Goal: Information Seeking & Learning: Learn about a topic

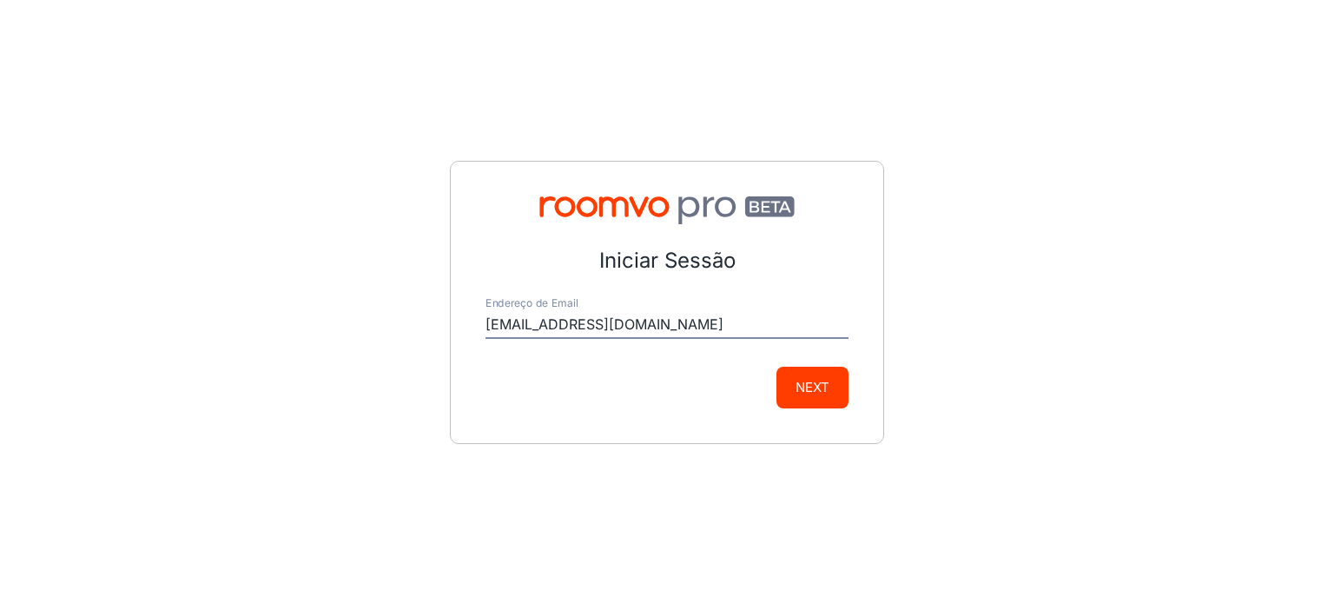
click at [824, 395] on button "Next" at bounding box center [813, 388] width 72 height 42
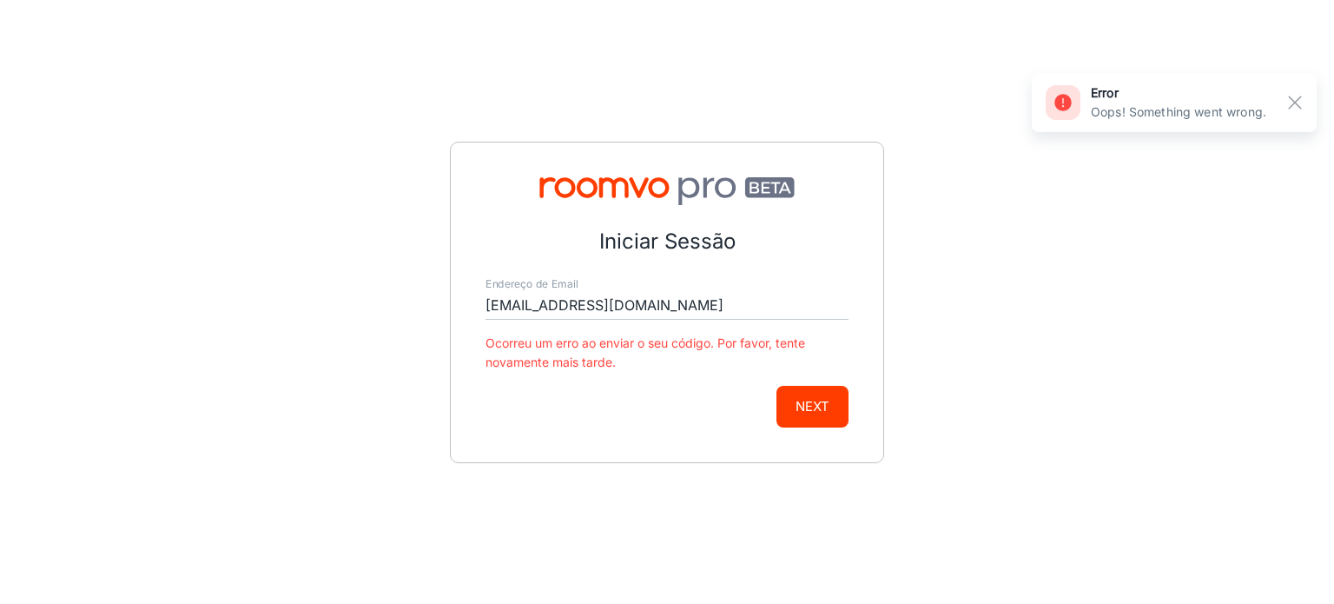
drag, startPoint x: 789, startPoint y: 294, endPoint x: 69, endPoint y: 334, distance: 720.3
click at [83, 337] on div "Iniciar Sessão Endereço de Email [EMAIL_ADDRESS][DOMAIN_NAME] Ocorreu um erro a…" at bounding box center [667, 302] width 1334 height 604
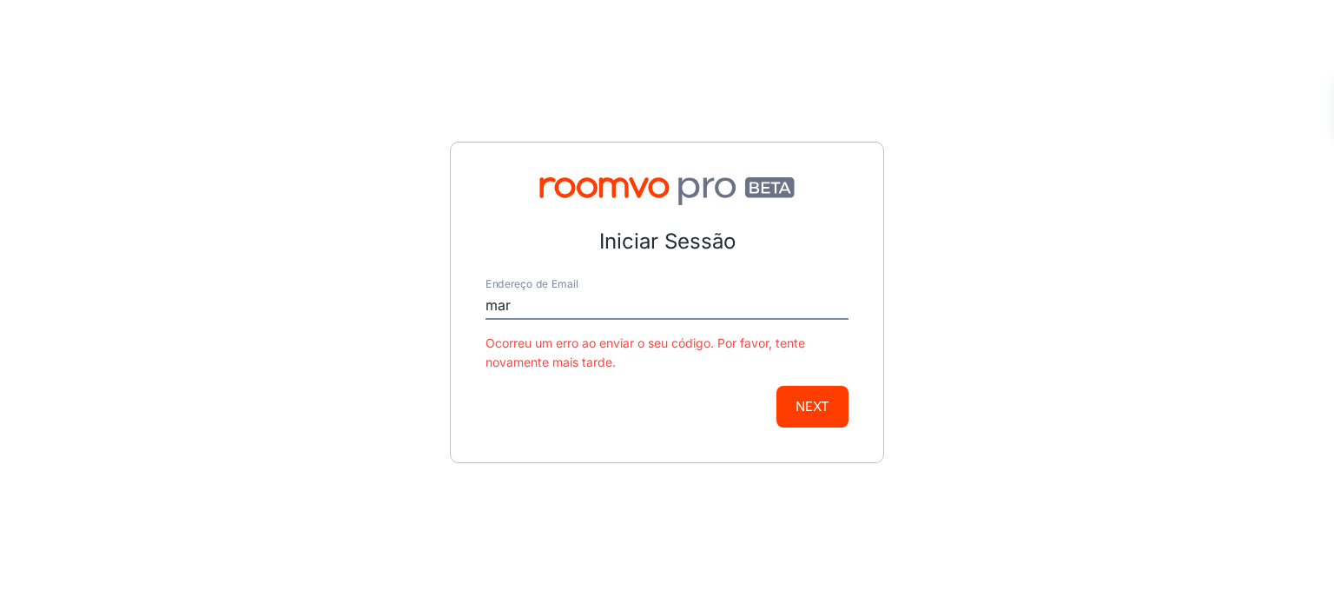
type input "[EMAIL_ADDRESS][DOMAIN_NAME]"
click at [814, 416] on button "Next" at bounding box center [813, 407] width 72 height 42
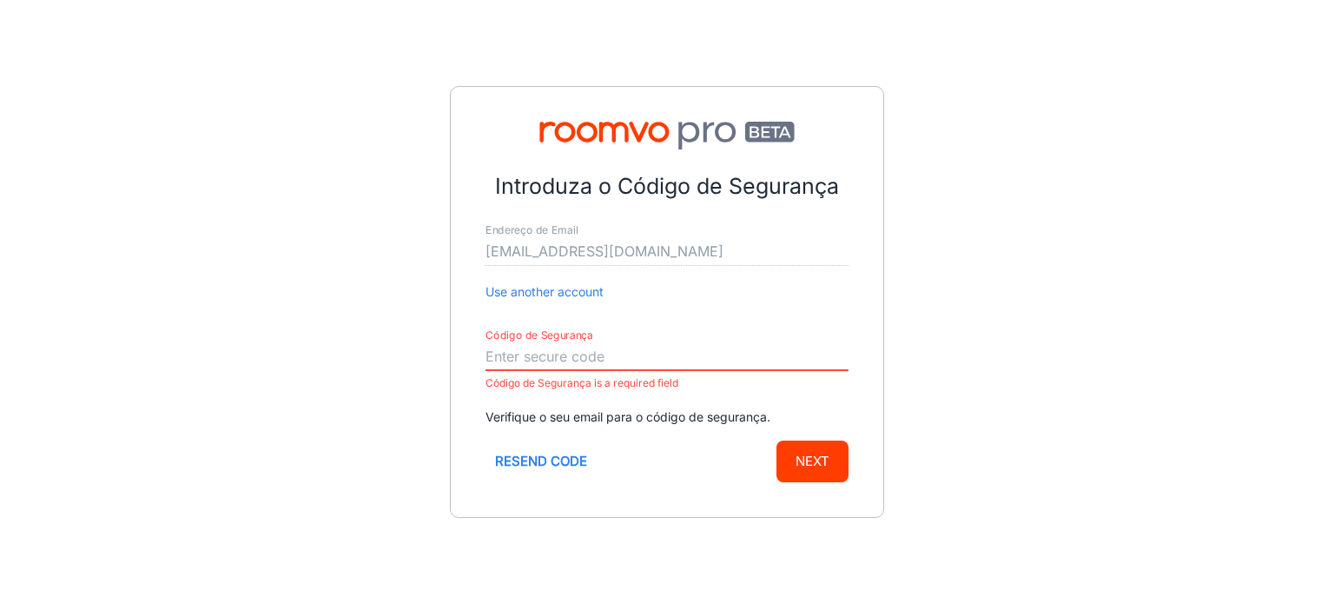
paste input "433453"
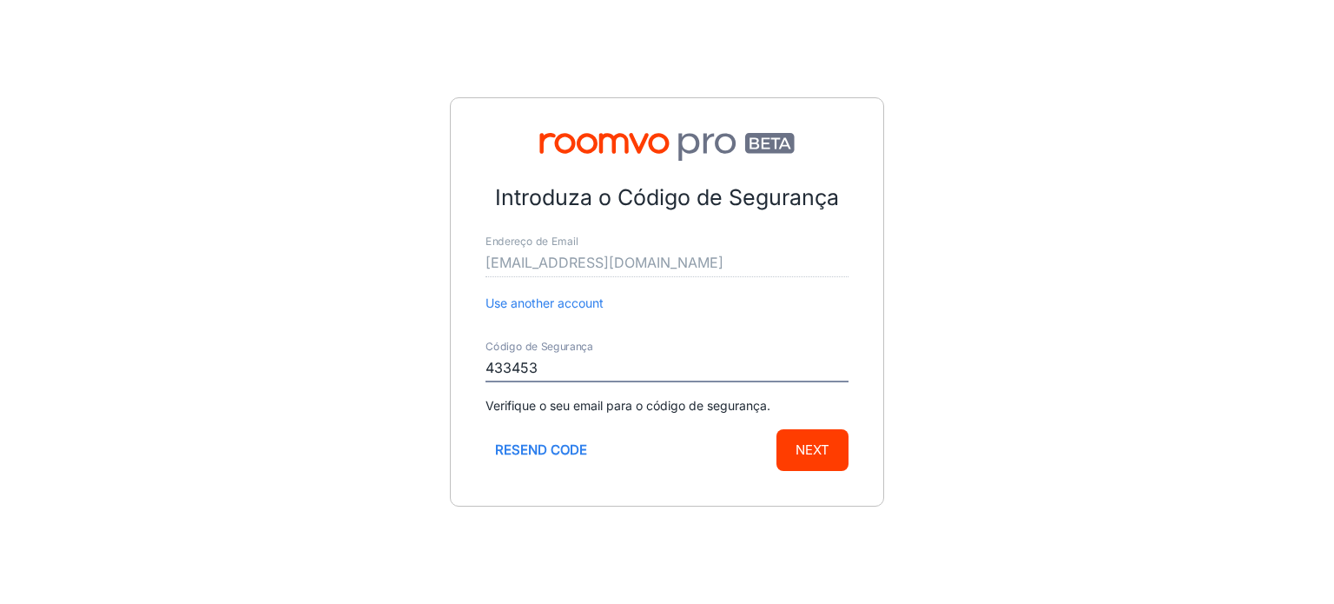
type input "433453"
click at [810, 444] on button "Next" at bounding box center [813, 450] width 72 height 42
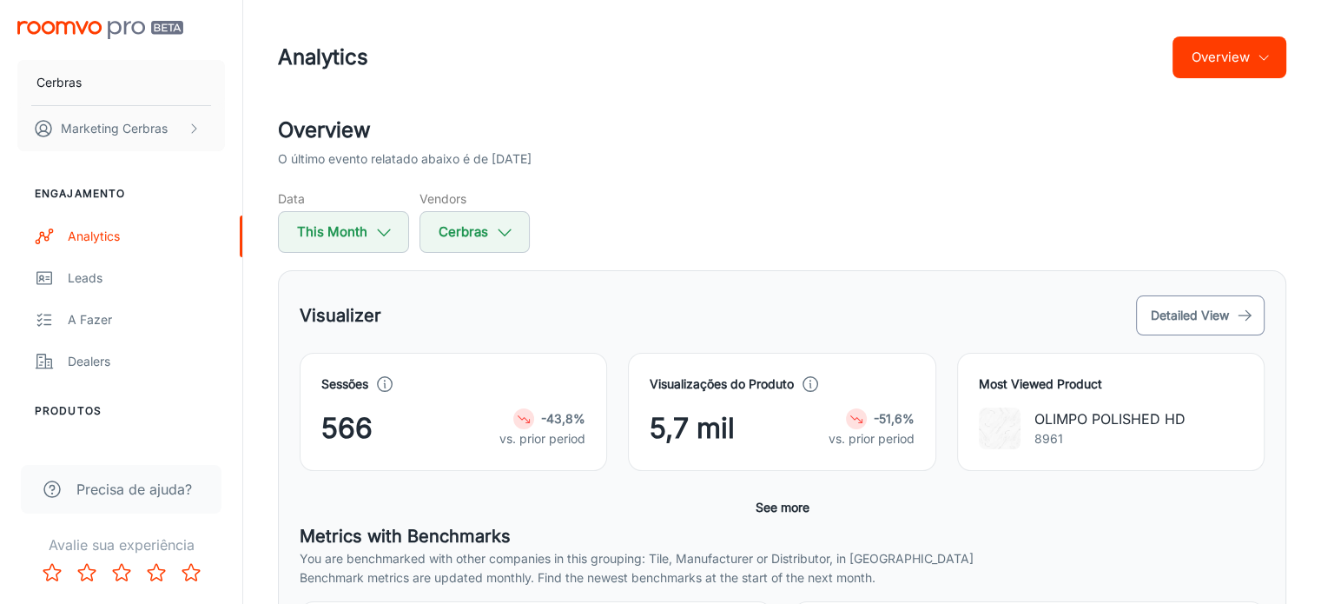
click at [1182, 316] on button "Detailed View" at bounding box center [1200, 315] width 129 height 40
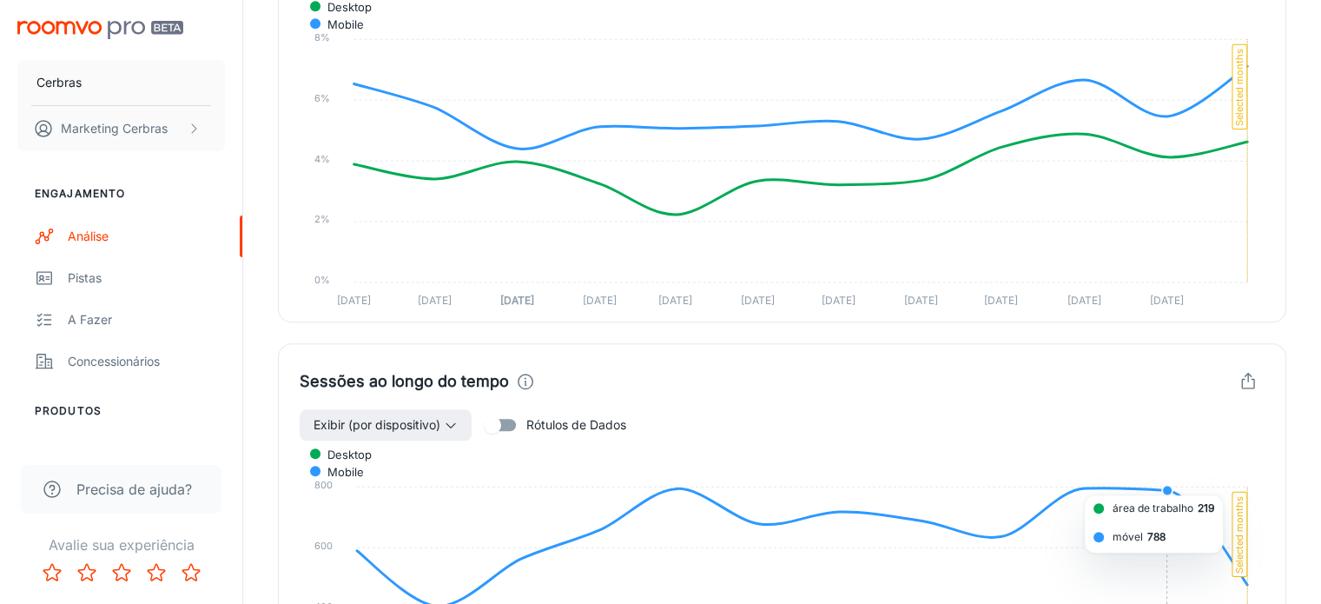
scroll to position [1477, 0]
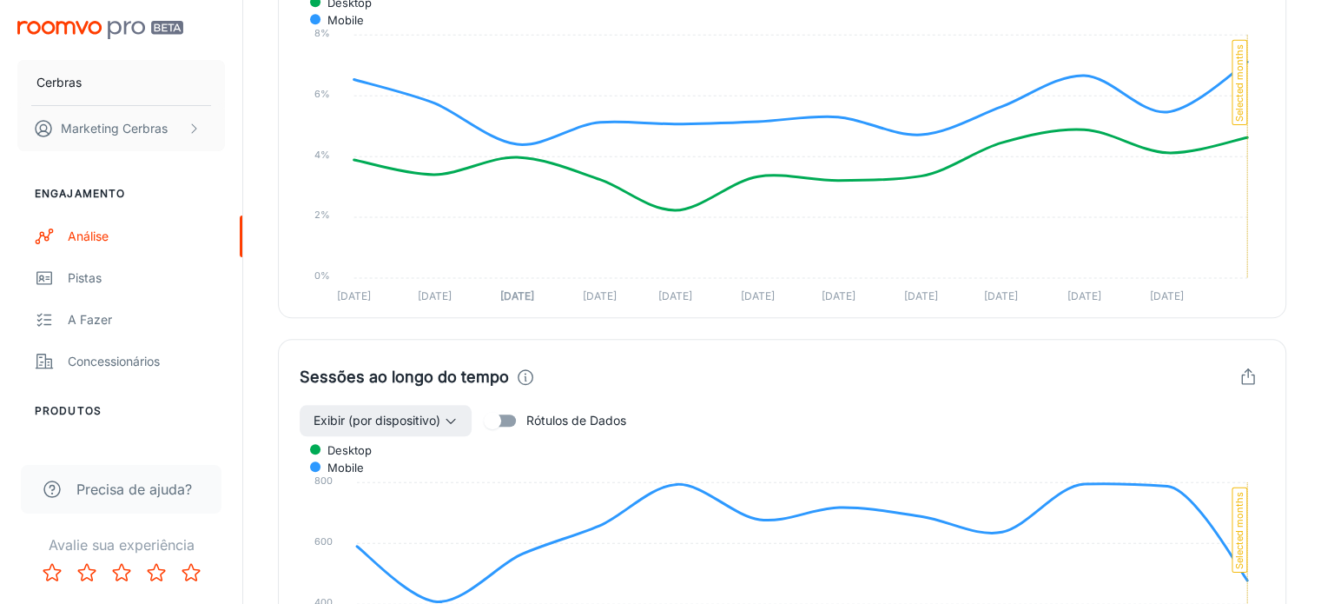
click at [500, 404] on input "Rótulos de Dados" at bounding box center [492, 420] width 99 height 33
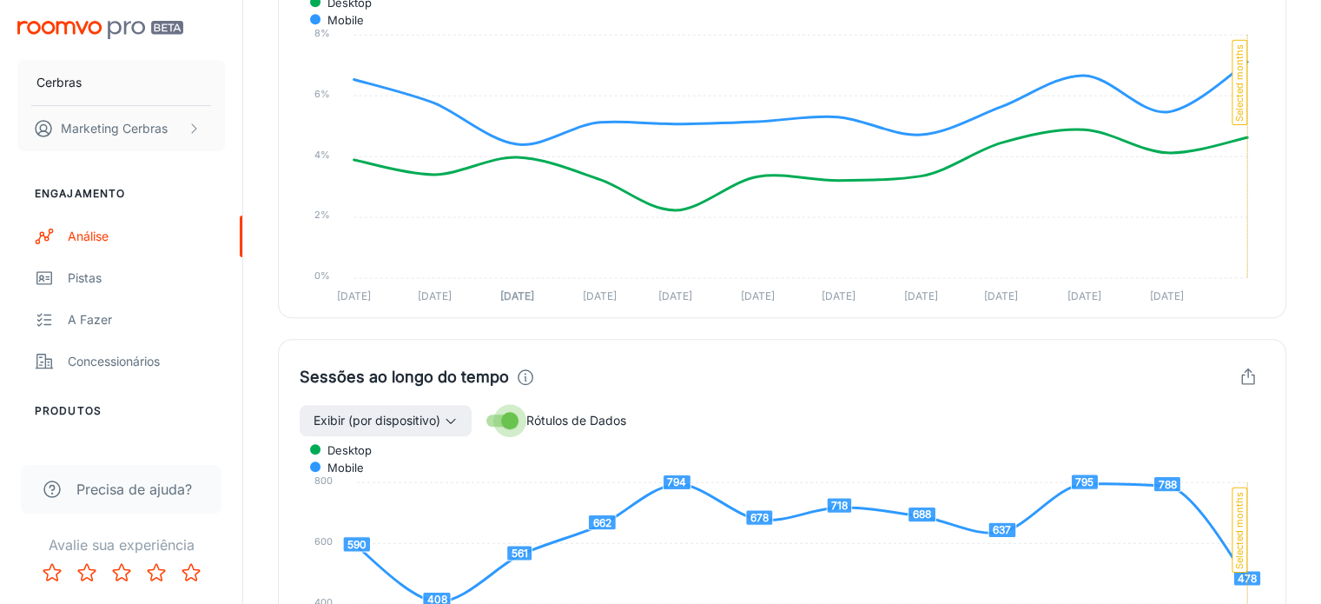
click at [503, 404] on input "Rótulos de Dados" at bounding box center [509, 420] width 99 height 33
checkbox input "false"
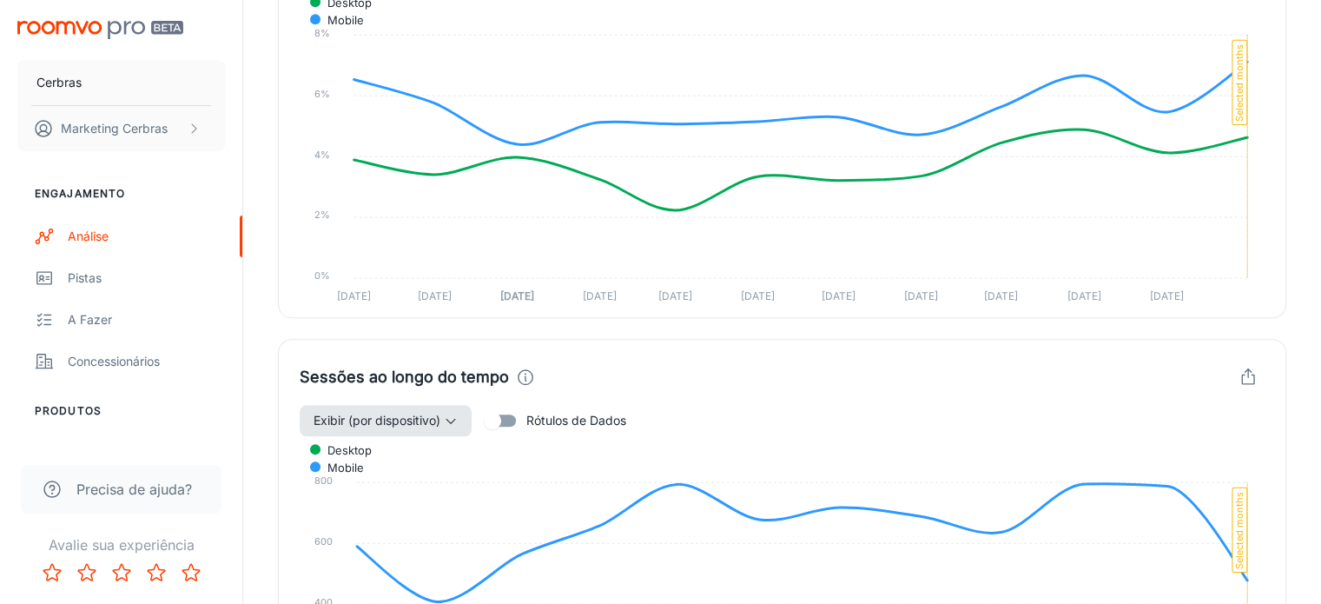
click at [463, 405] on button "Exibir (por dispositivo)" at bounding box center [386, 420] width 172 height 31
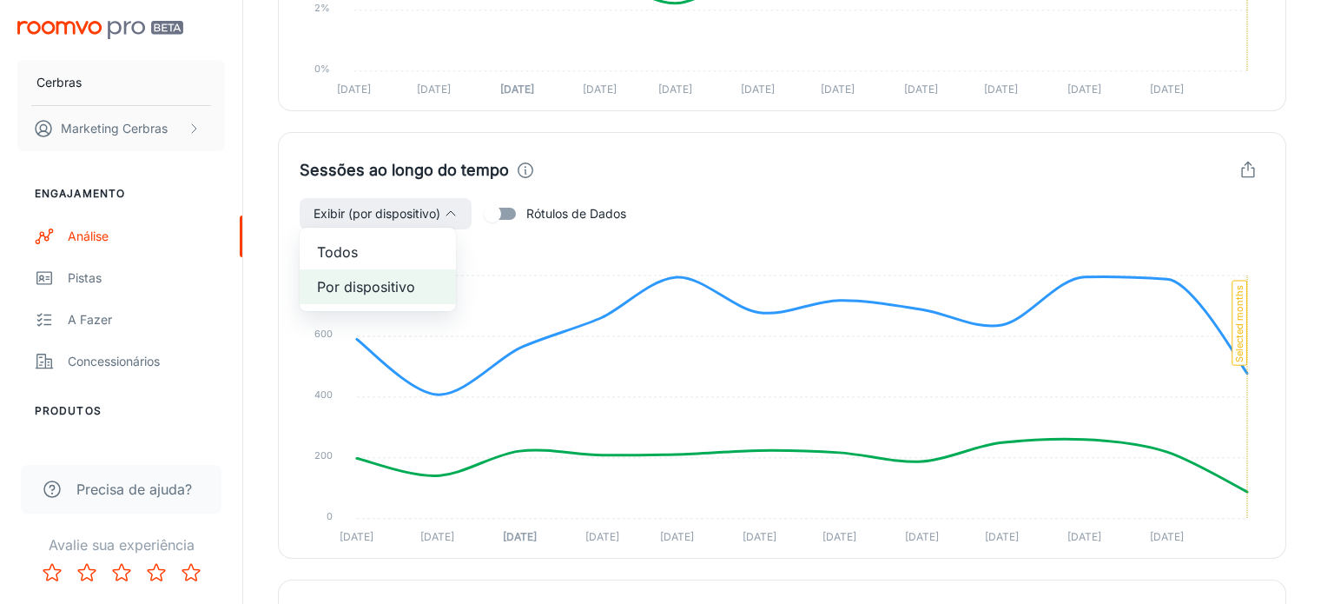
click at [403, 260] on span "Todos" at bounding box center [378, 251] width 122 height 21
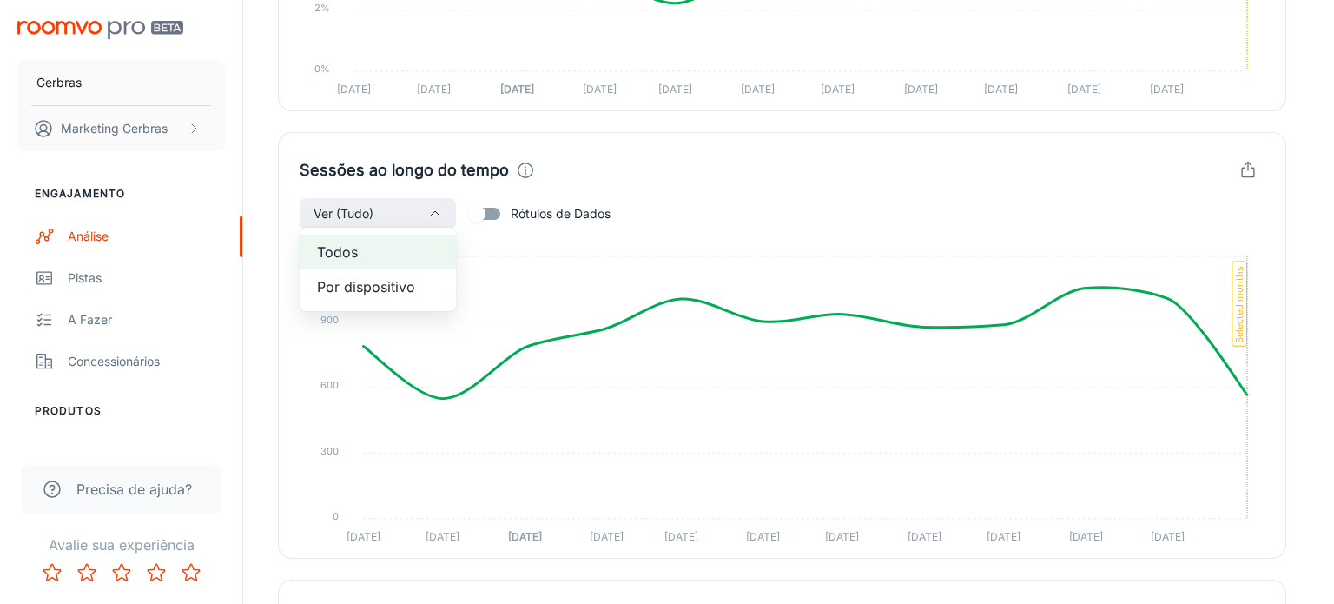
drag, startPoint x: 1167, startPoint y: 299, endPoint x: 1094, endPoint y: 275, distance: 77.5
click at [1167, 299] on div at bounding box center [667, 302] width 1334 height 604
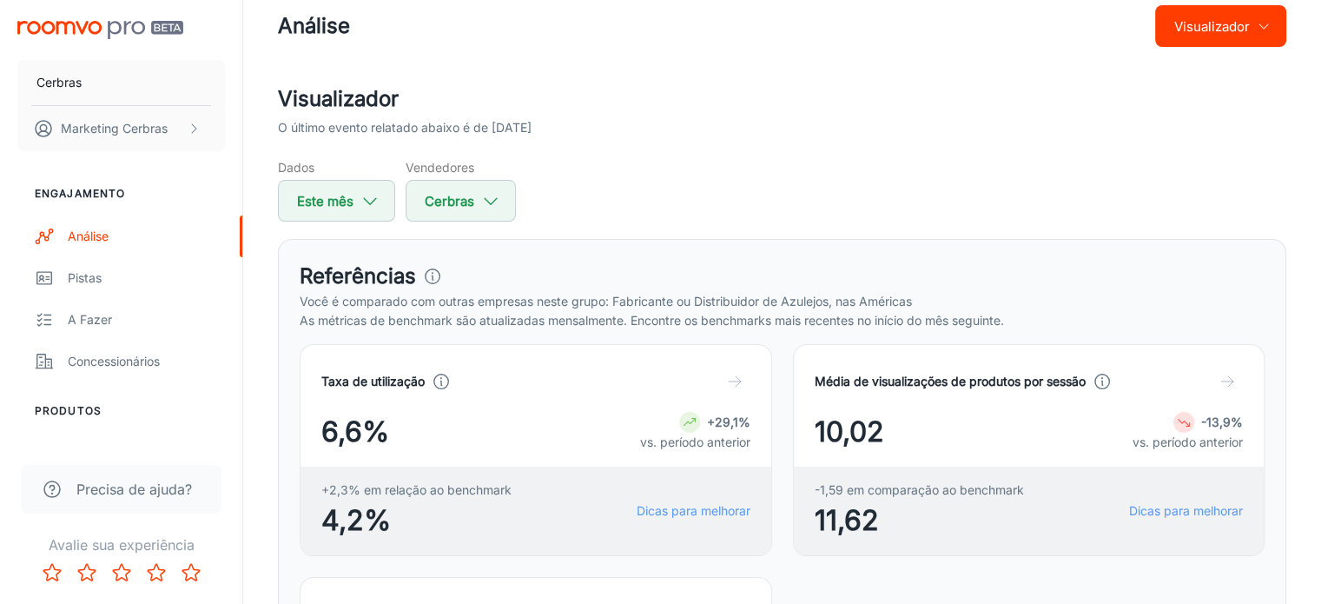
scroll to position [0, 0]
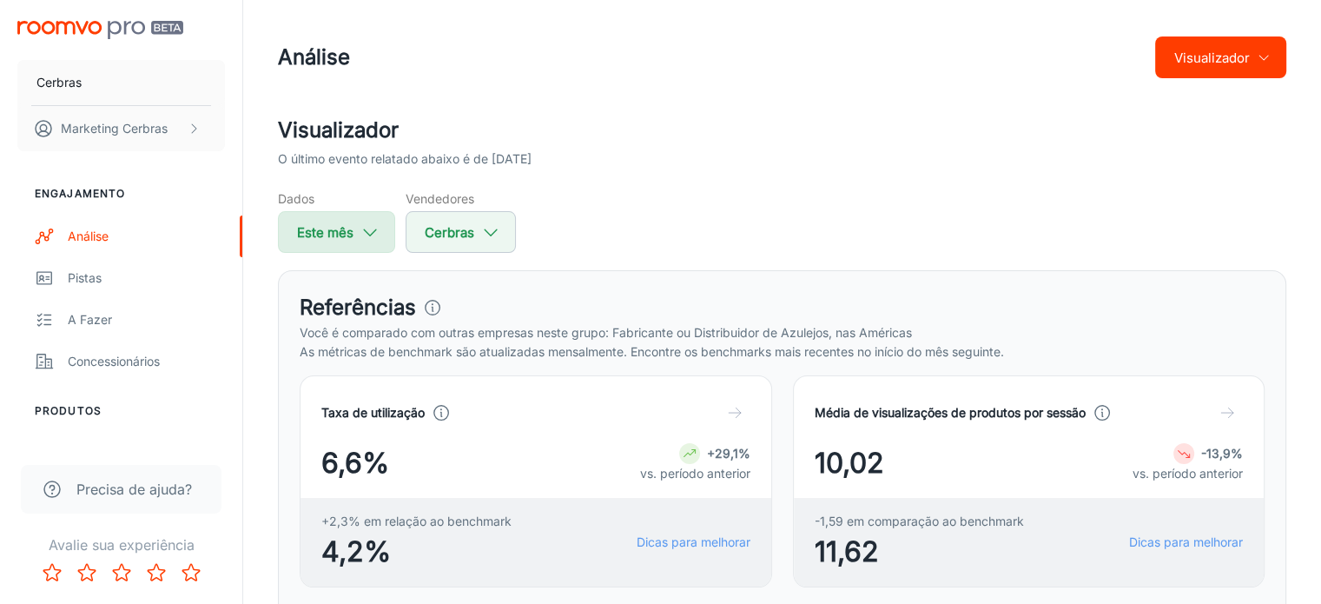
click at [368, 232] on icon "button" at bounding box center [369, 231] width 19 height 19
select select "9"
select select "2025"
select select "9"
select select "2025"
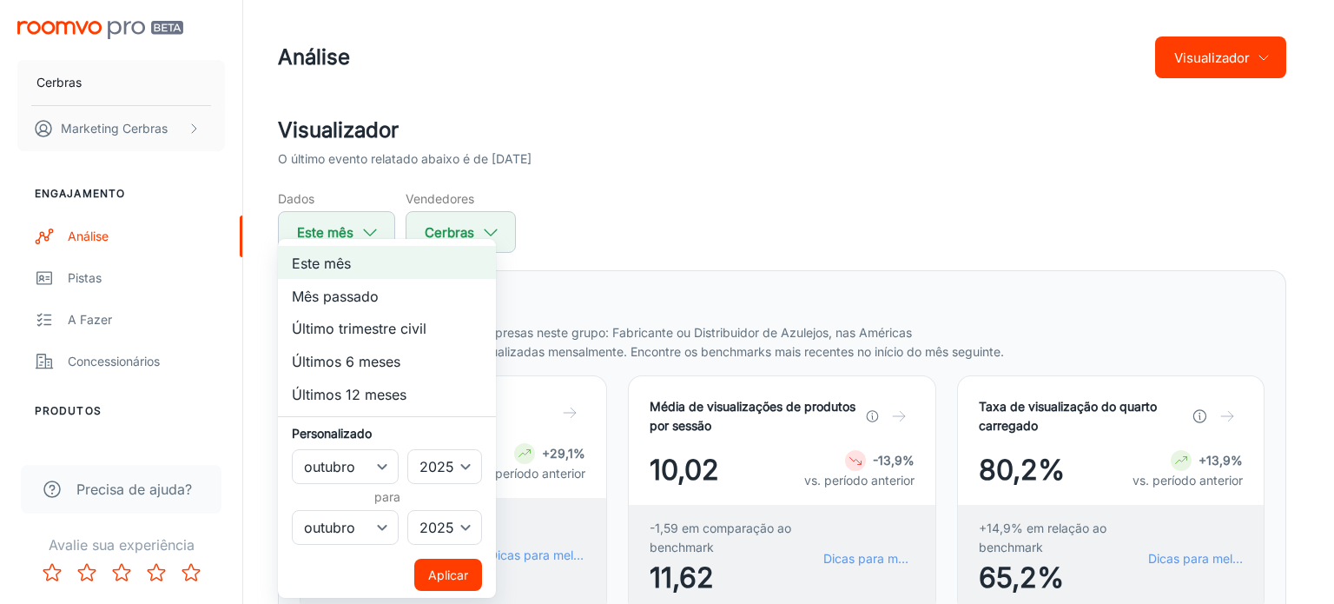
click at [367, 229] on div at bounding box center [667, 302] width 1334 height 604
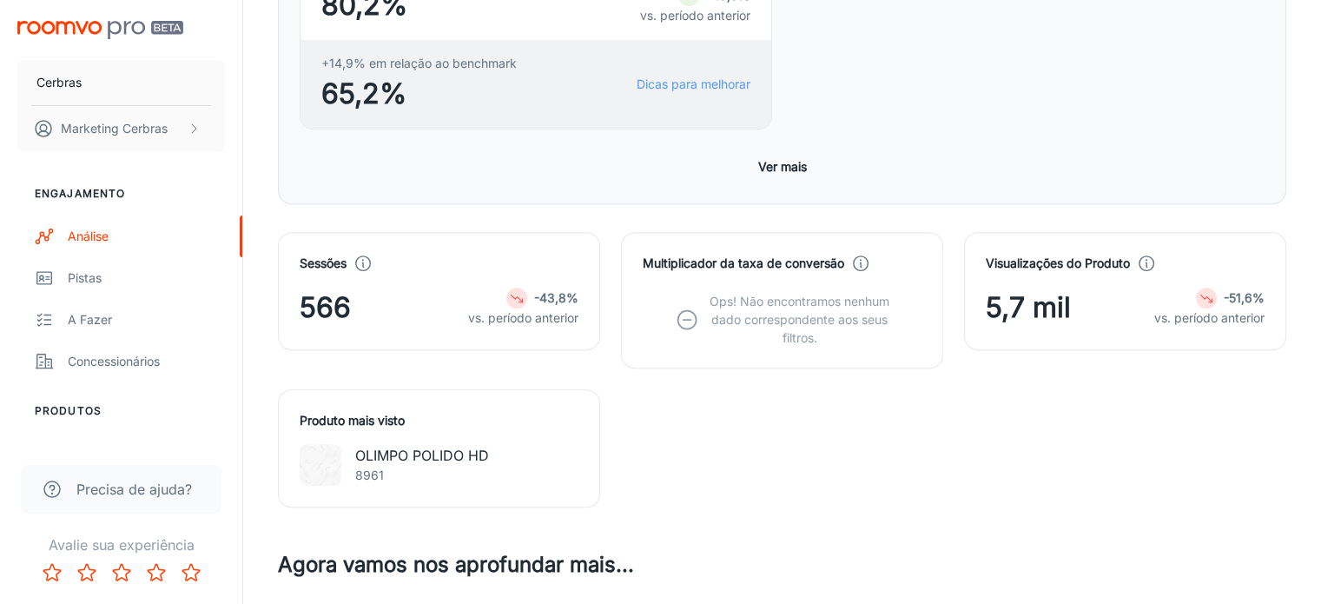
scroll to position [695, 0]
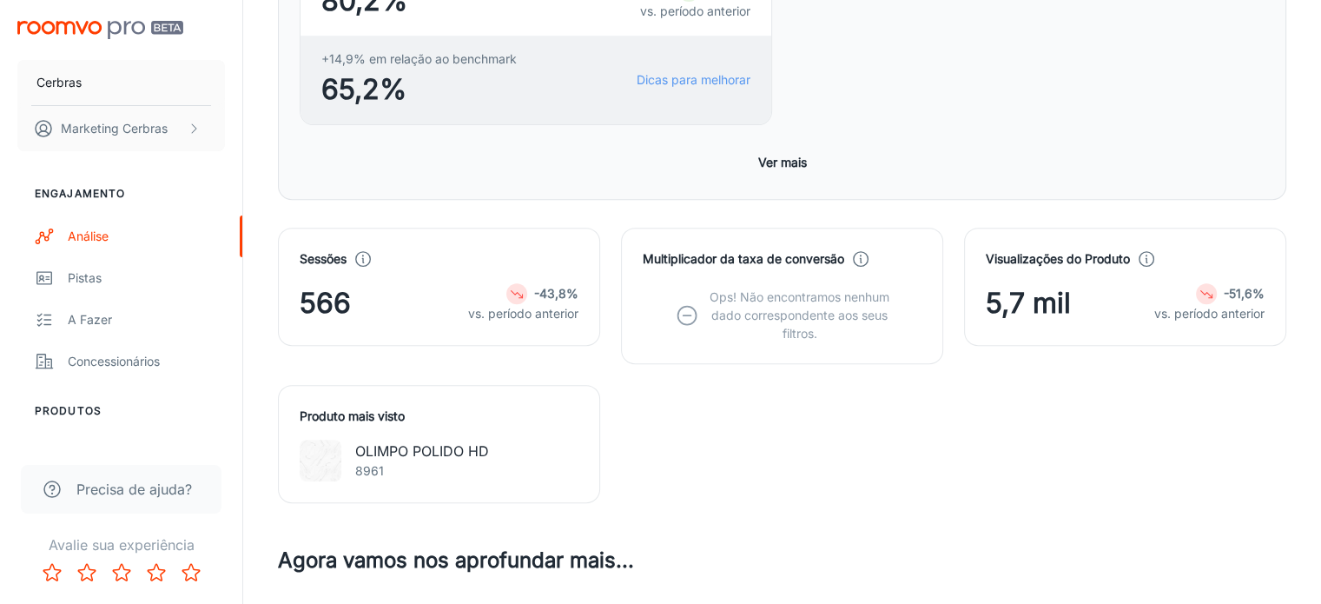
click at [463, 442] on font "OLIMPO POLIDO HD" at bounding box center [422, 450] width 134 height 17
click at [511, 440] on div "OLIMPO POLIDO HD 8961" at bounding box center [439, 461] width 279 height 42
click at [379, 442] on font "OLIMPO POLIDO HD" at bounding box center [422, 450] width 134 height 17
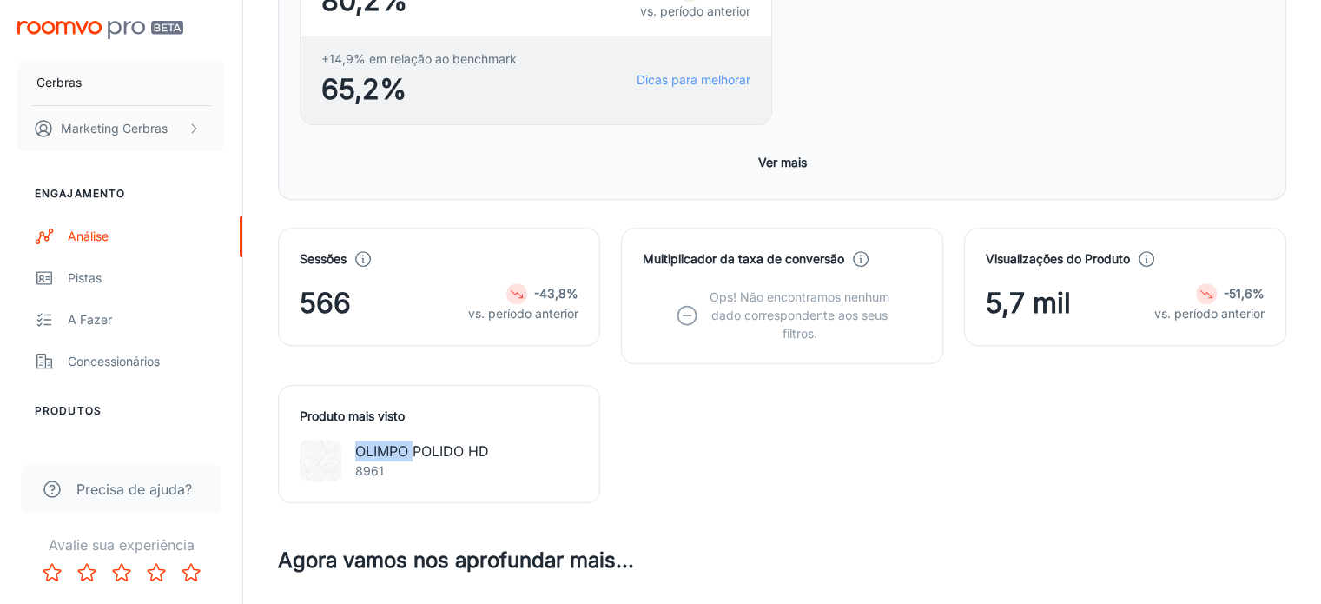
click at [379, 442] on font "OLIMPO POLIDO HD" at bounding box center [422, 450] width 134 height 17
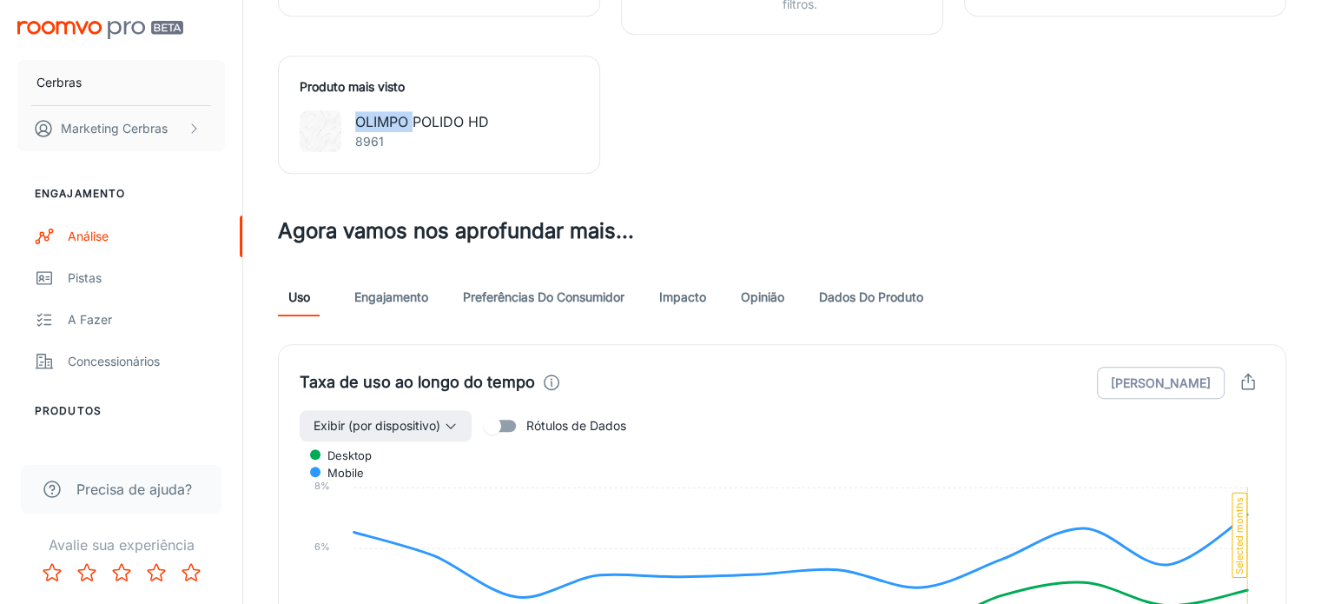
scroll to position [1303, 0]
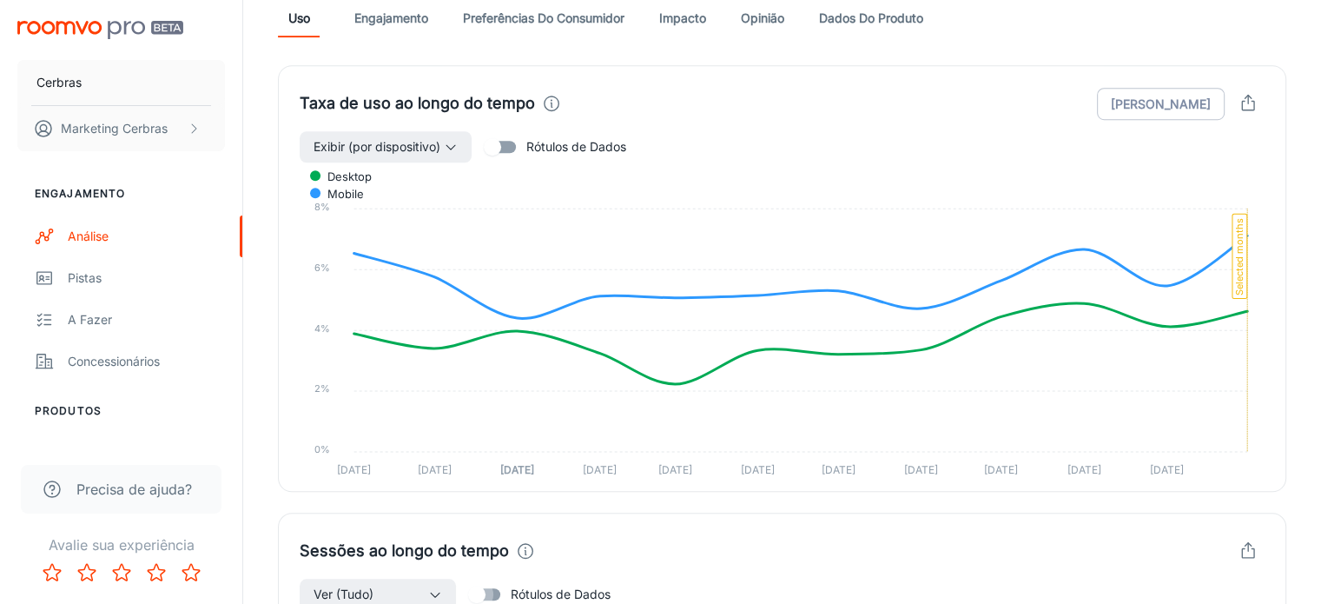
click at [491, 578] on input "Rótulos de Dados" at bounding box center [476, 594] width 99 height 33
checkbox input "true"
click at [411, 579] on button "Ver (Tudo)" at bounding box center [378, 594] width 156 height 31
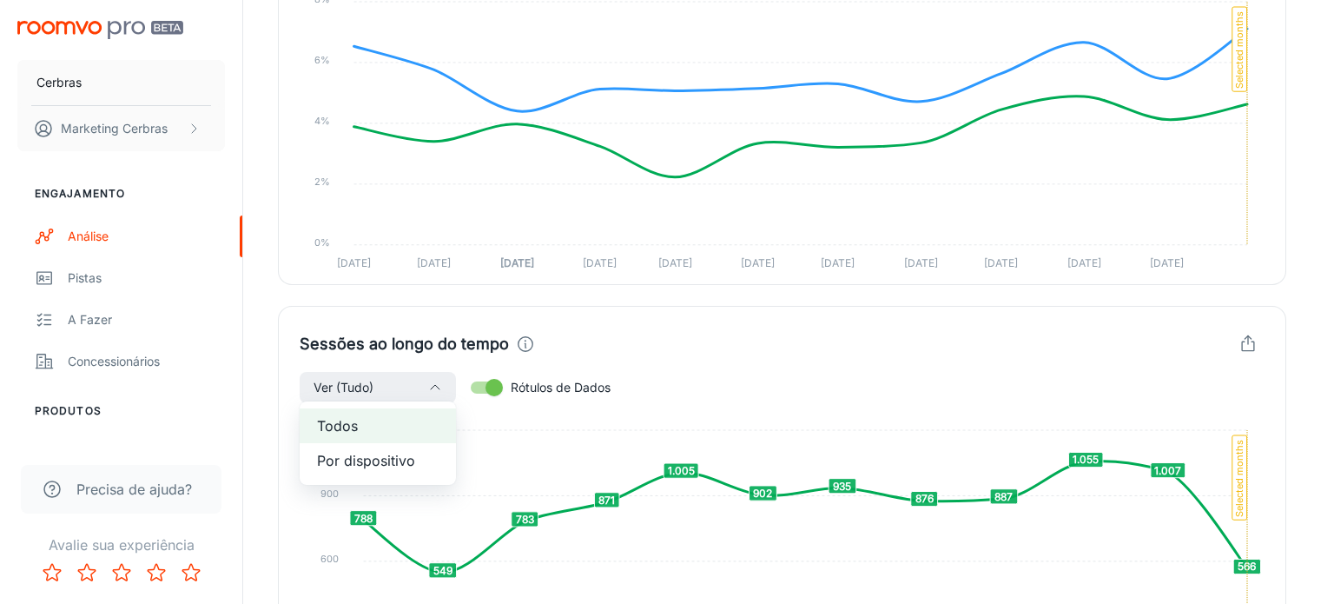
click at [427, 389] on div at bounding box center [667, 302] width 1334 height 604
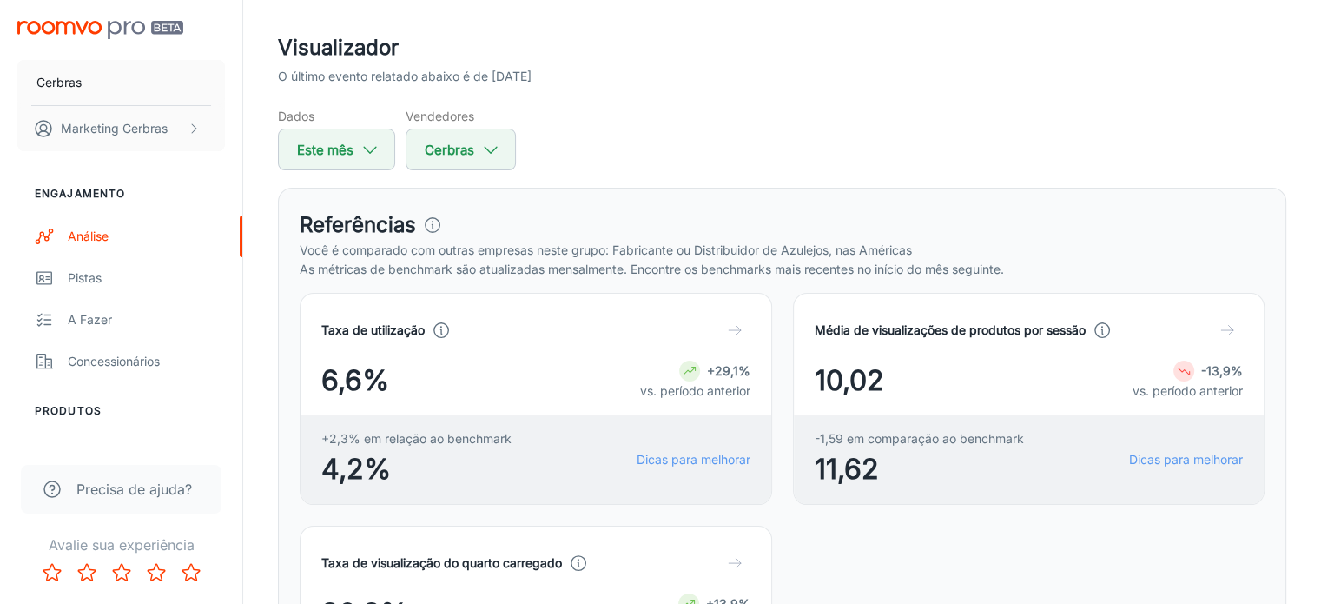
scroll to position [87, 0]
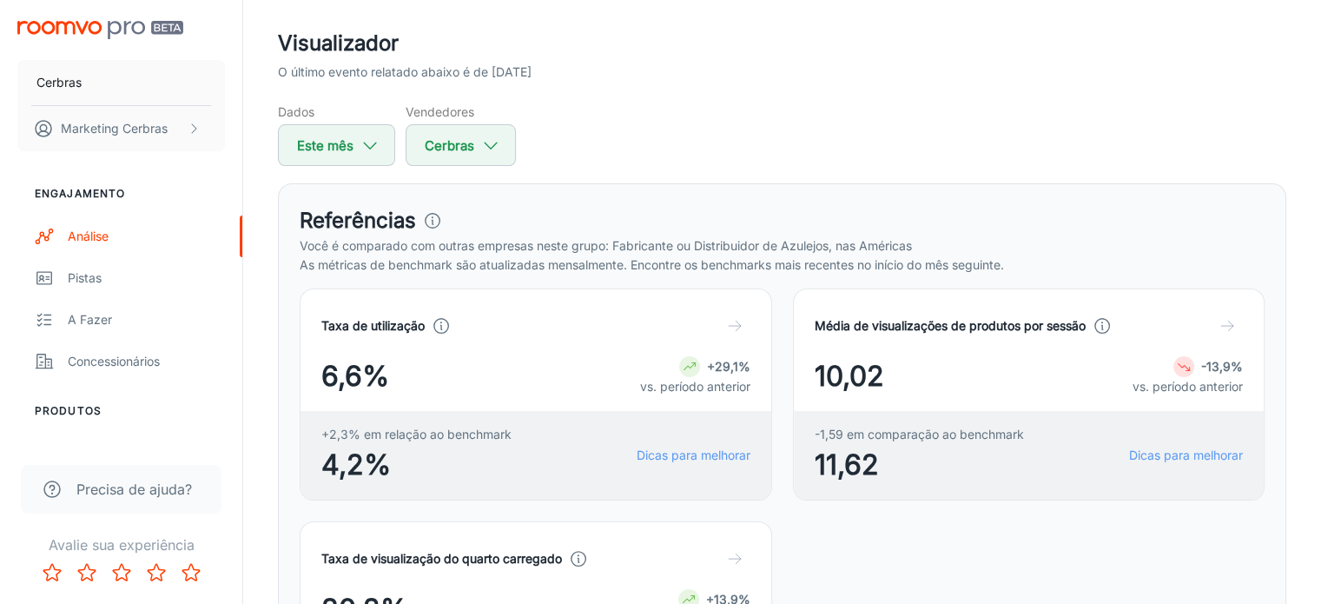
click at [447, 327] on circle at bounding box center [441, 326] width 15 height 15
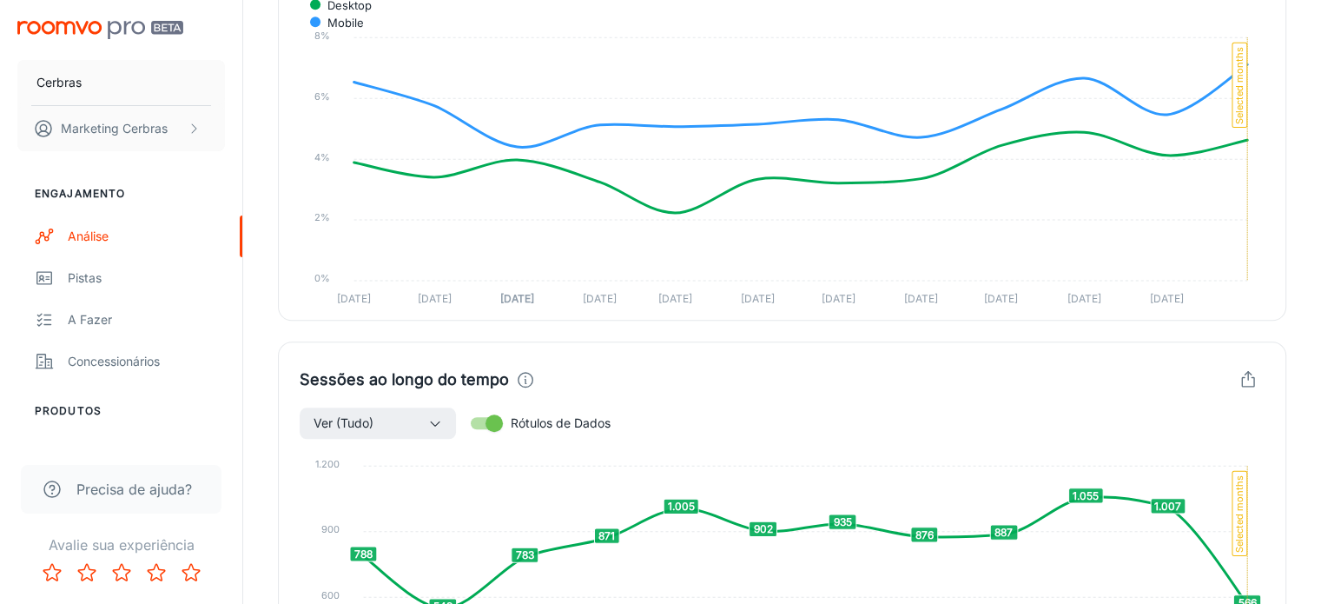
scroll to position [1477, 0]
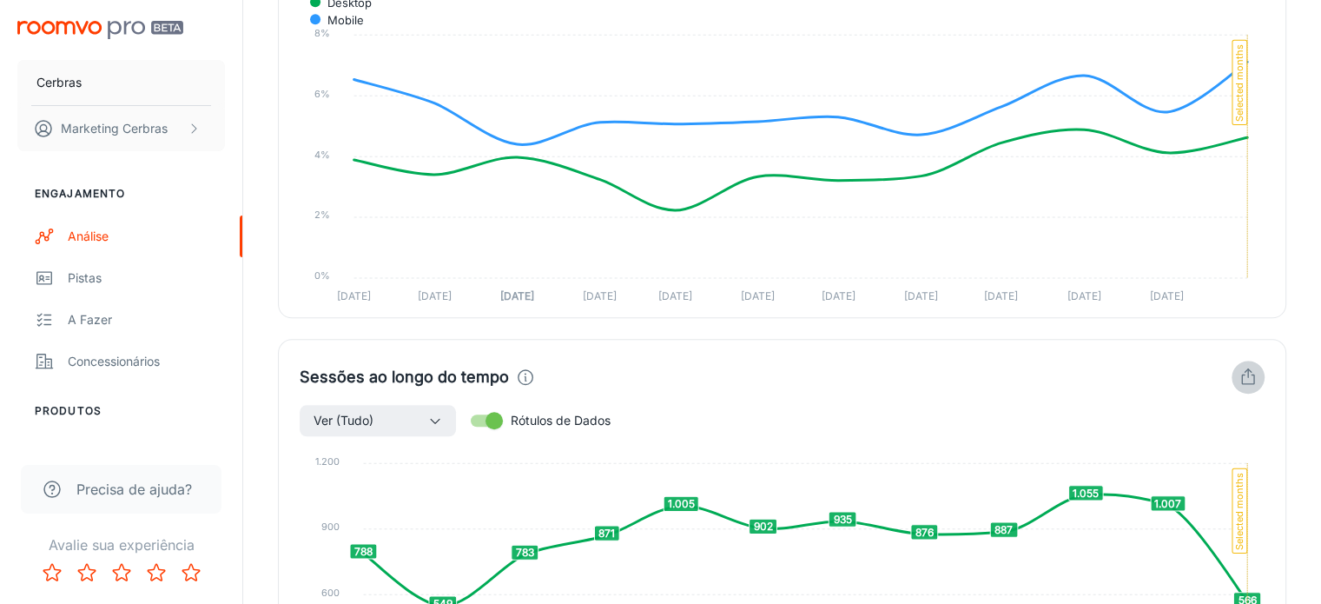
click at [1239, 367] on icon "button" at bounding box center [1248, 376] width 19 height 19
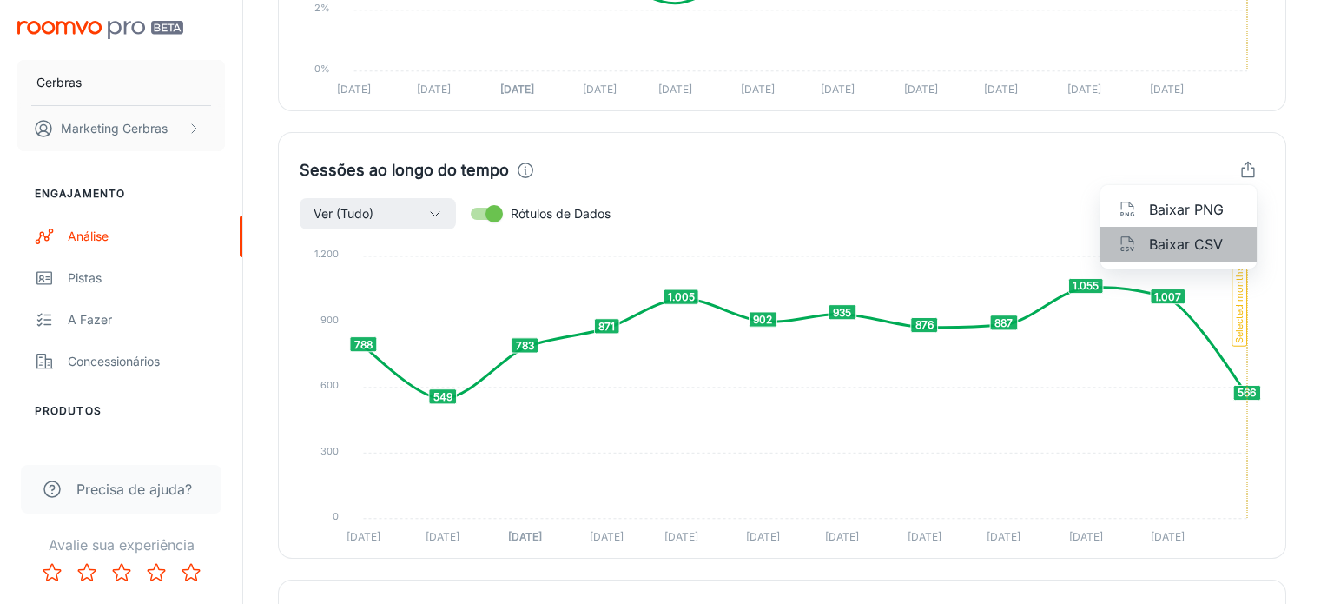
click at [1203, 245] on font "Baixar CSV" at bounding box center [1186, 243] width 74 height 17
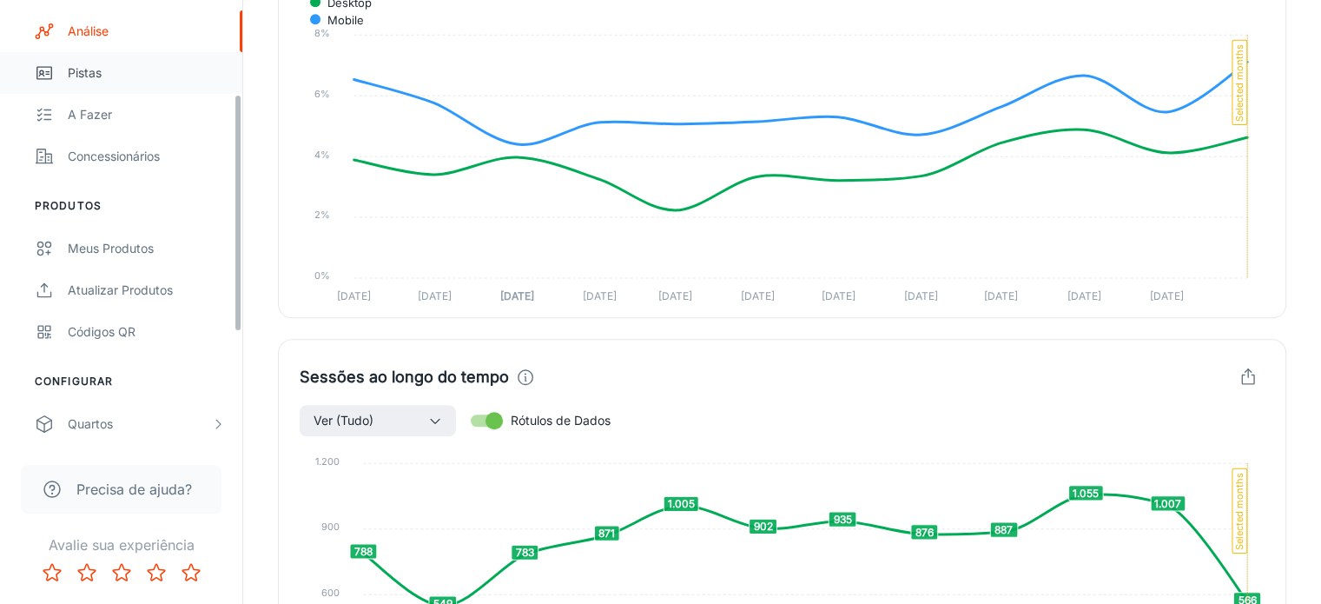
scroll to position [261, 0]
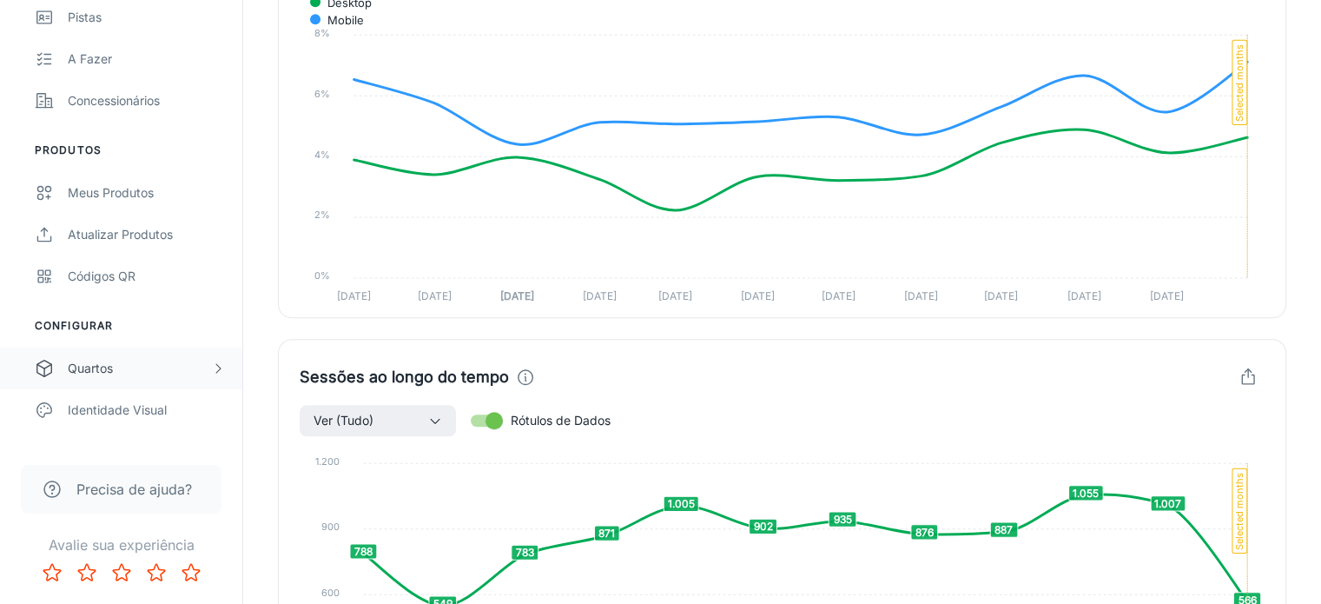
click at [126, 369] on div "Quartos" at bounding box center [139, 368] width 143 height 19
click at [115, 413] on font "Meus Quartos" at bounding box center [108, 409] width 80 height 15
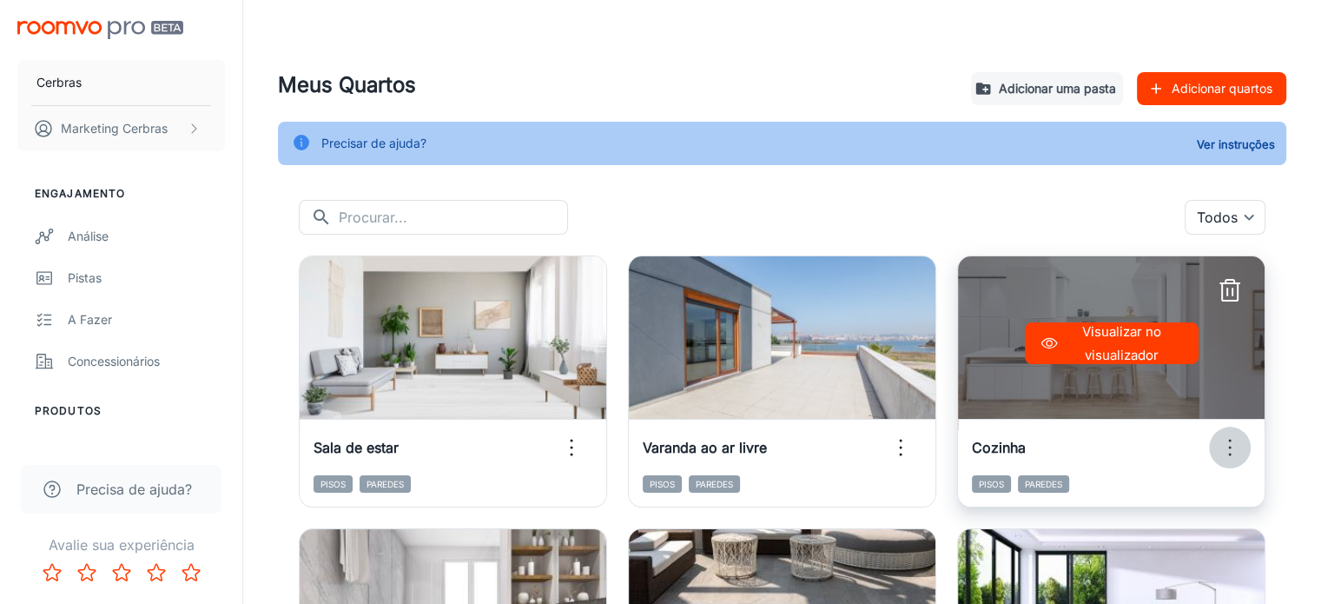
click at [1216, 454] on icon "button" at bounding box center [1230, 447] width 28 height 28
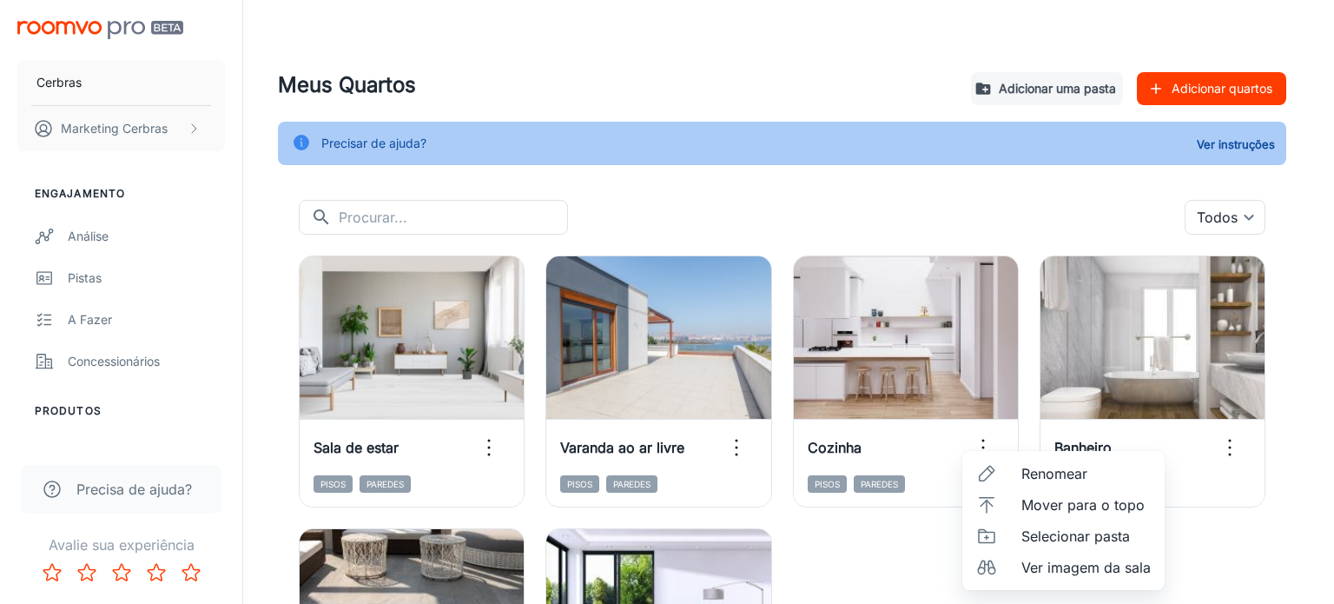
click at [923, 552] on div at bounding box center [667, 302] width 1334 height 604
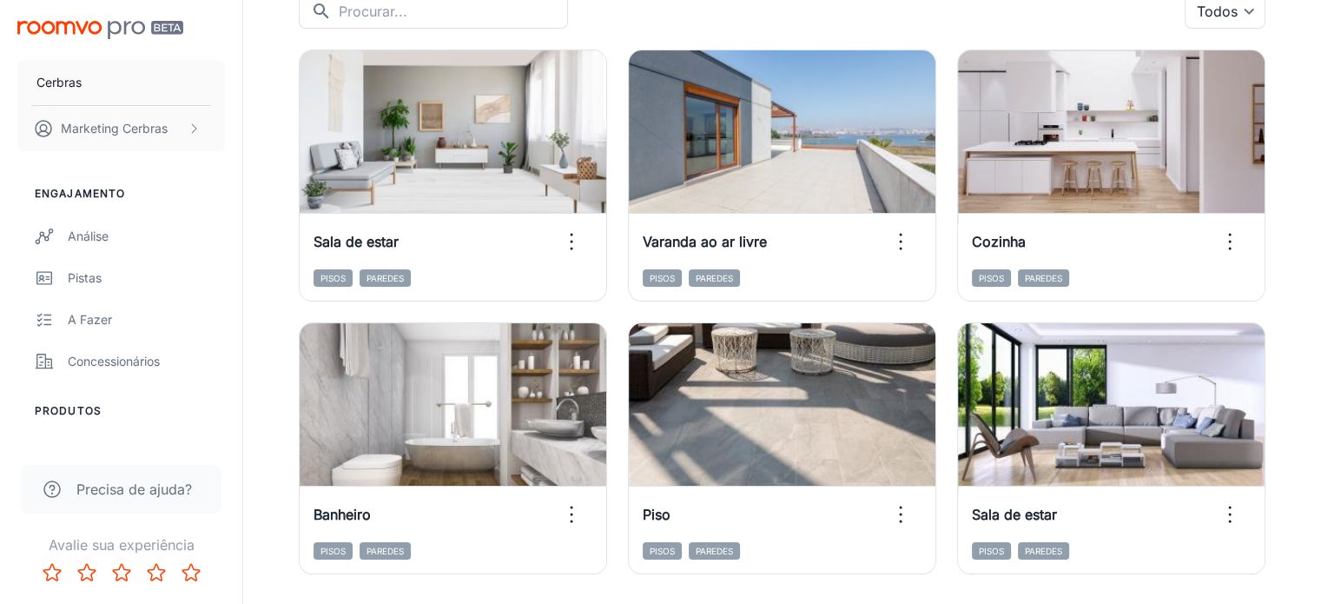
scroll to position [260, 0]
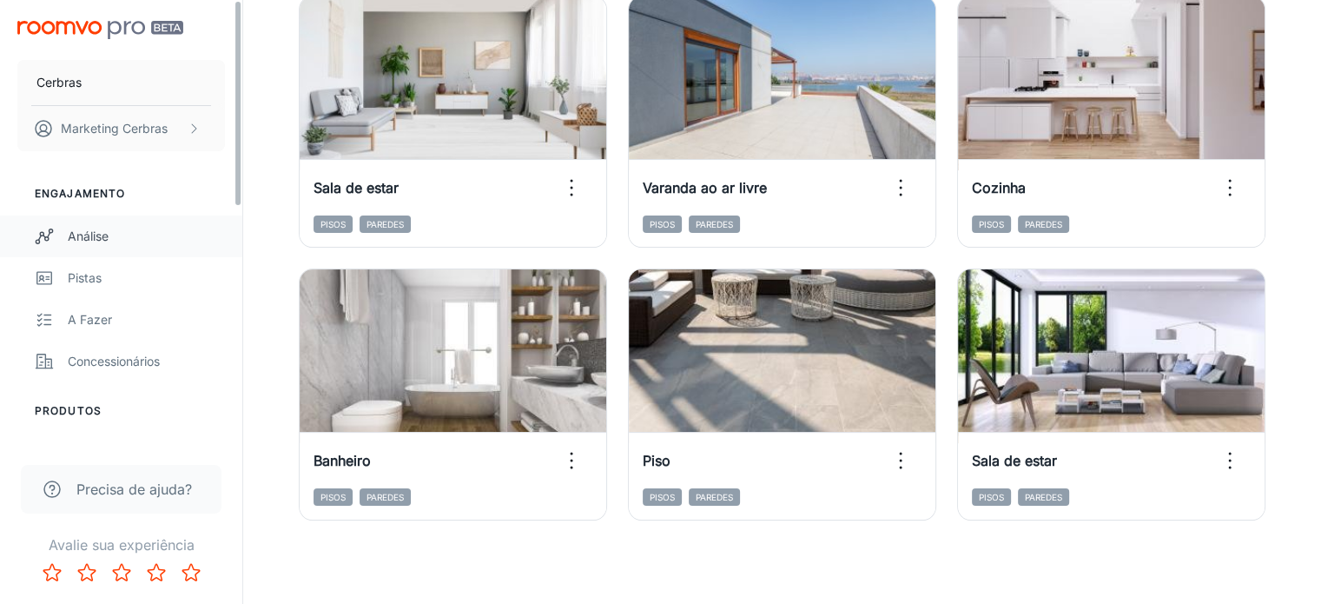
click at [119, 247] on link "Análise" at bounding box center [121, 236] width 242 height 42
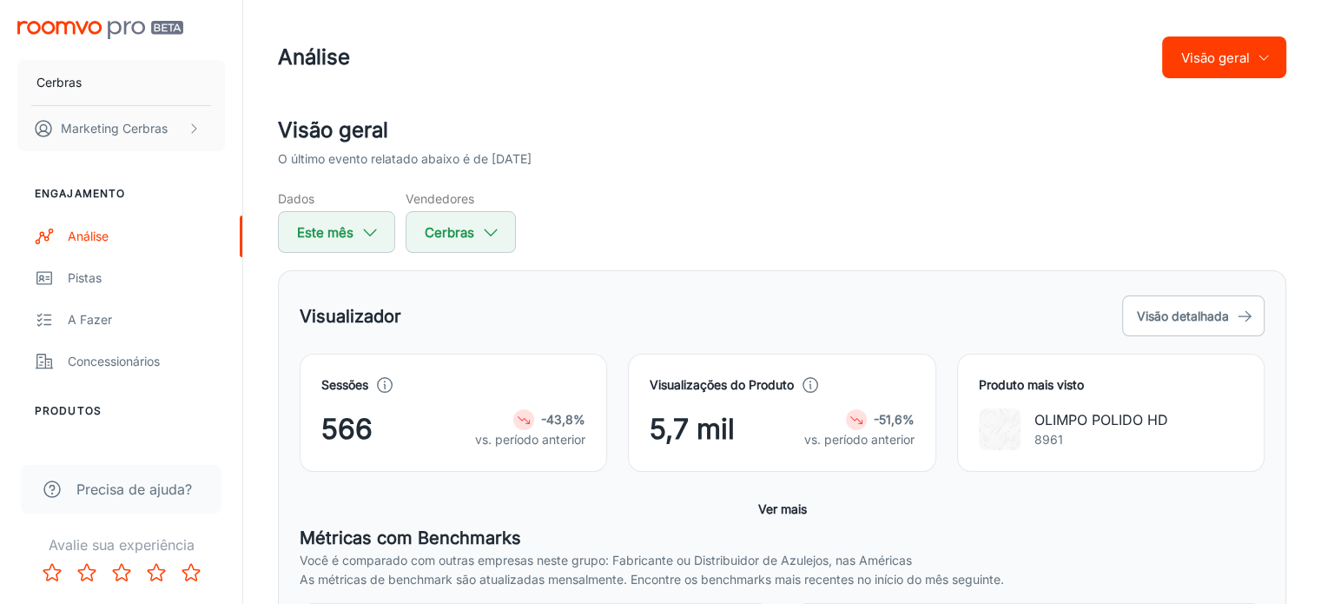
click at [1210, 52] on font "Visão geral" at bounding box center [1215, 58] width 69 height 17
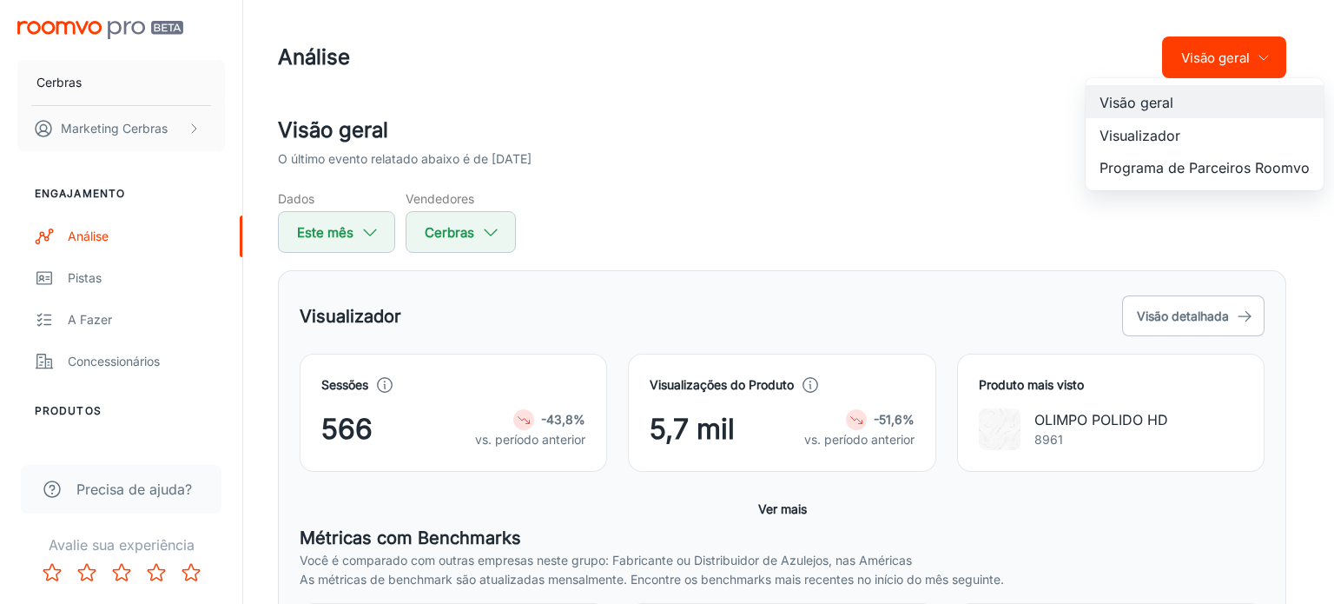
click at [1213, 132] on li "Visualizador" at bounding box center [1205, 134] width 238 height 33
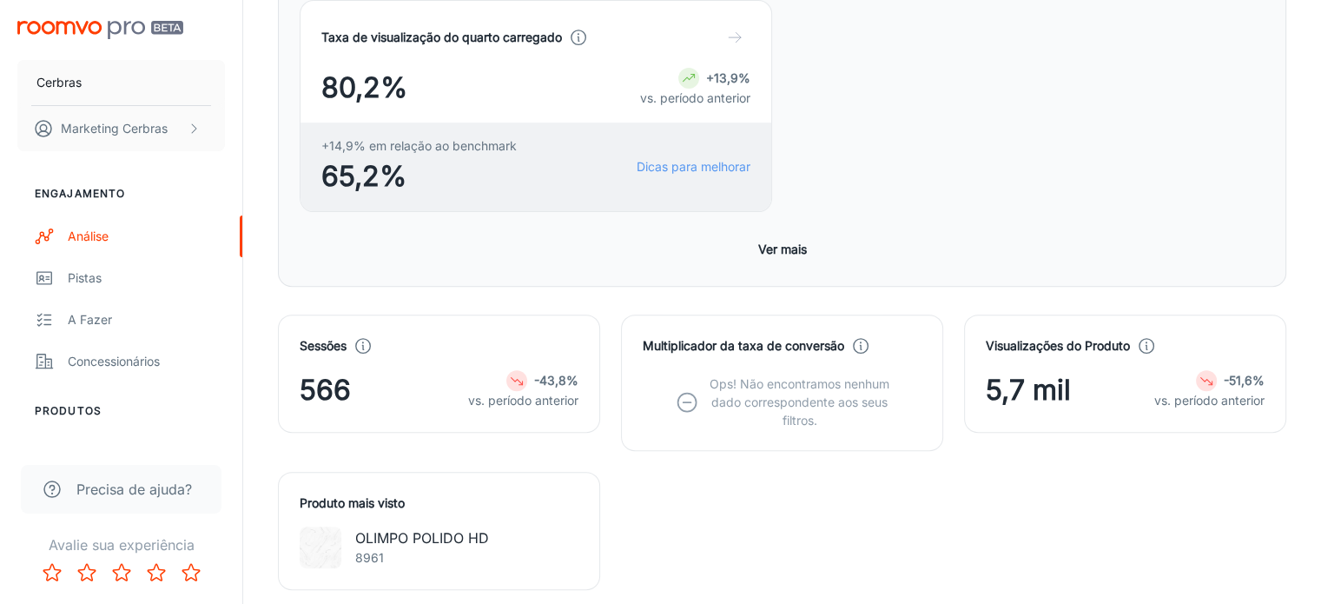
scroll to position [956, 0]
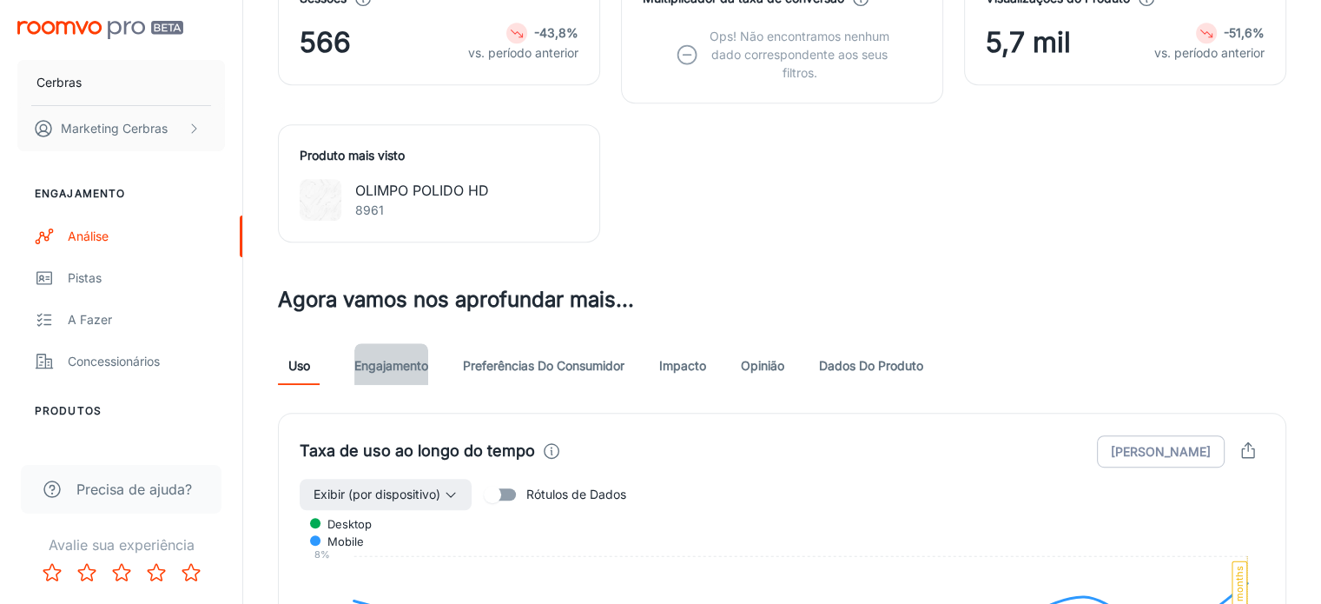
click at [387, 343] on link "Engajamento" at bounding box center [391, 364] width 74 height 42
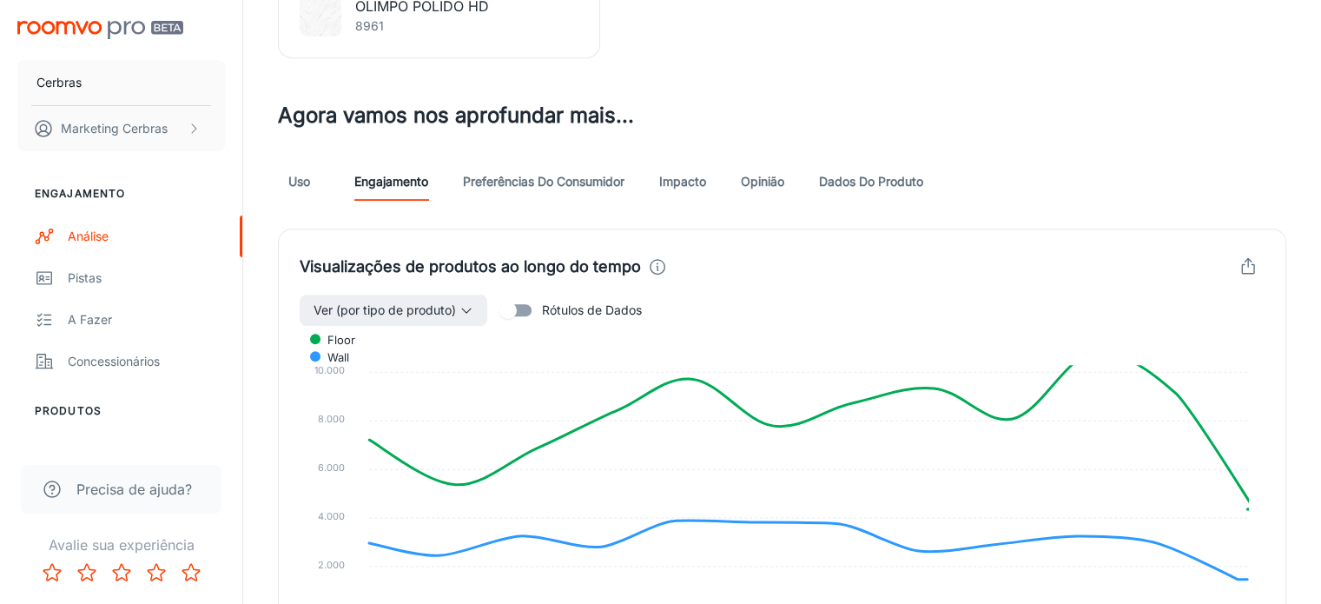
scroll to position [1129, 0]
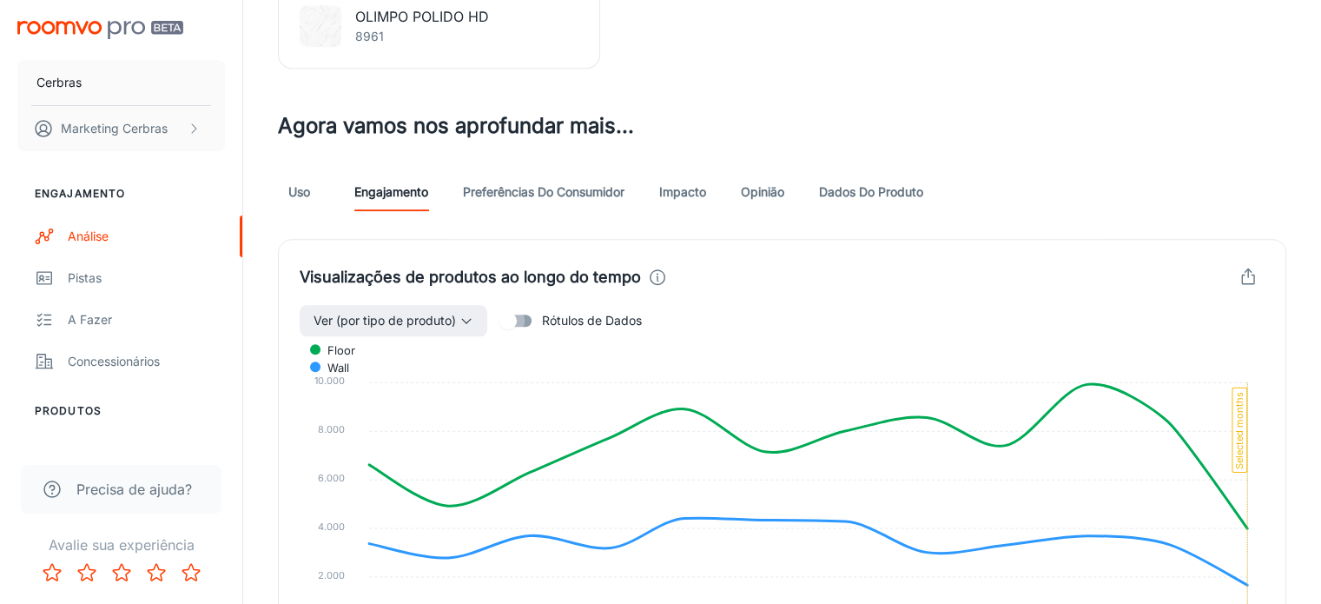
click at [529, 304] on input "Rótulos de Dados" at bounding box center [508, 320] width 99 height 33
checkbox input "true"
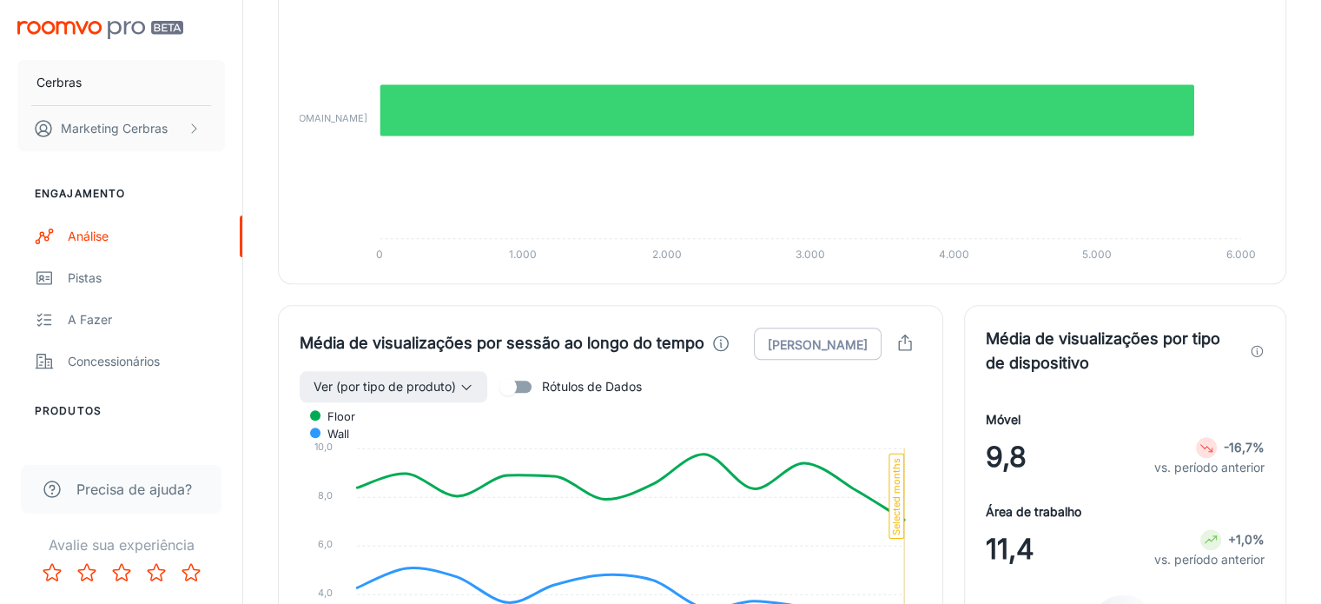
scroll to position [1998, 0]
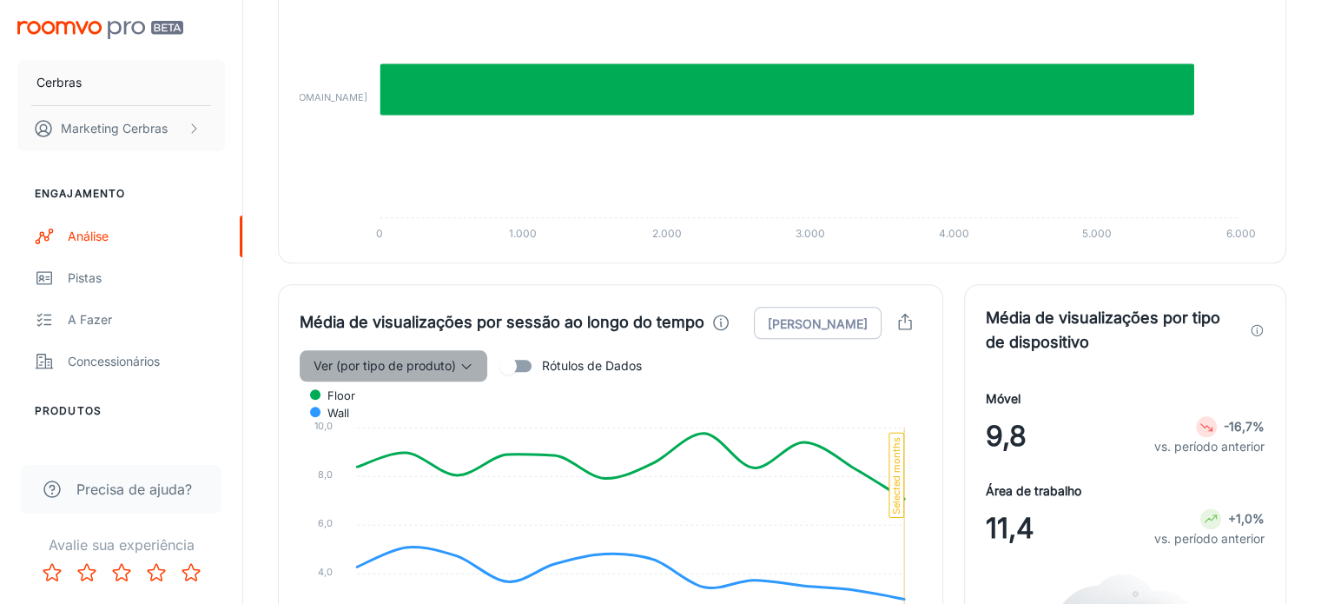
click at [405, 358] on font "Ver (por tipo de produto)" at bounding box center [385, 365] width 142 height 15
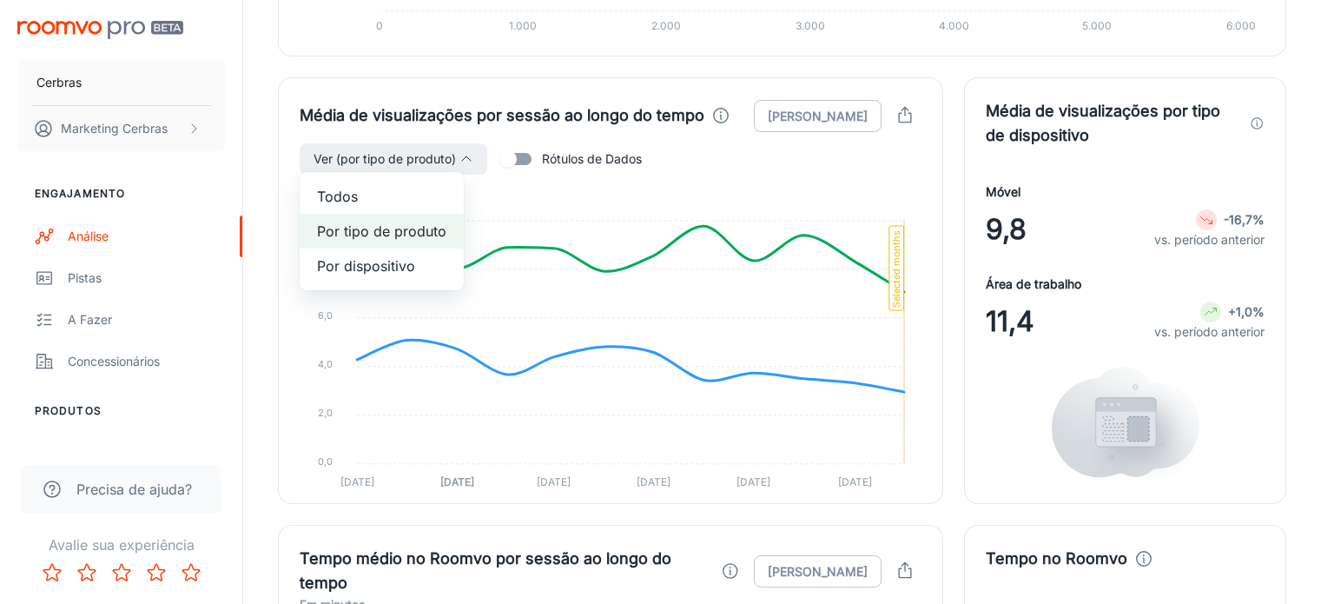
click at [413, 202] on span "Todos" at bounding box center [381, 196] width 129 height 21
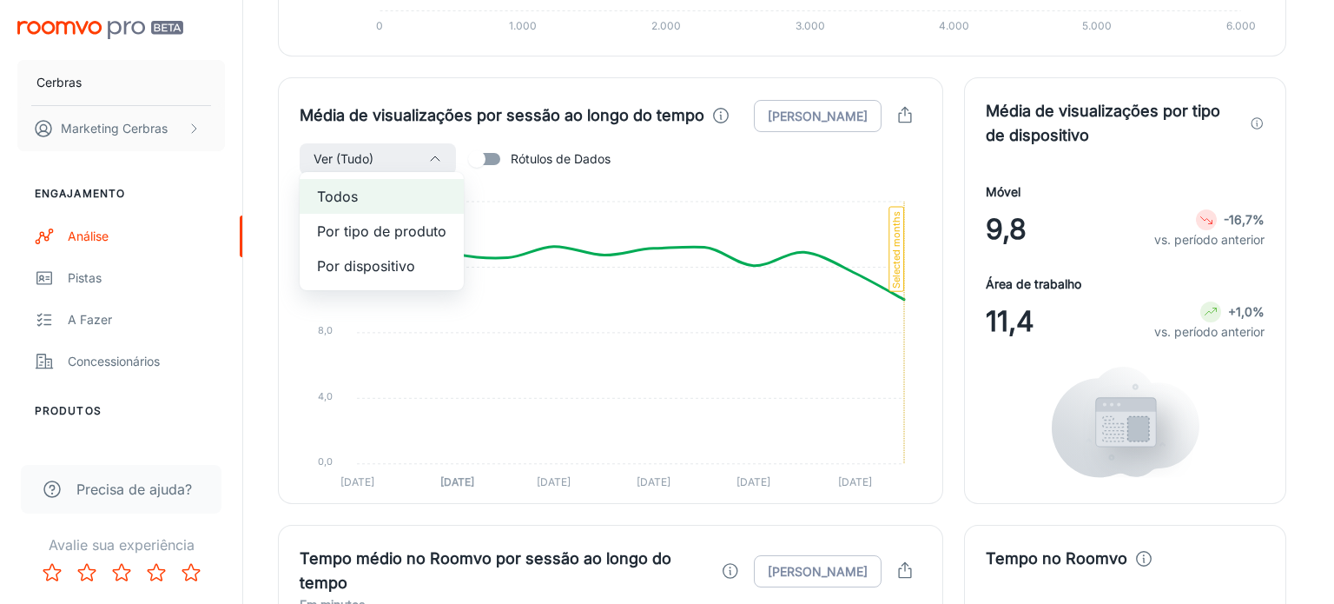
click at [805, 249] on div at bounding box center [667, 302] width 1334 height 604
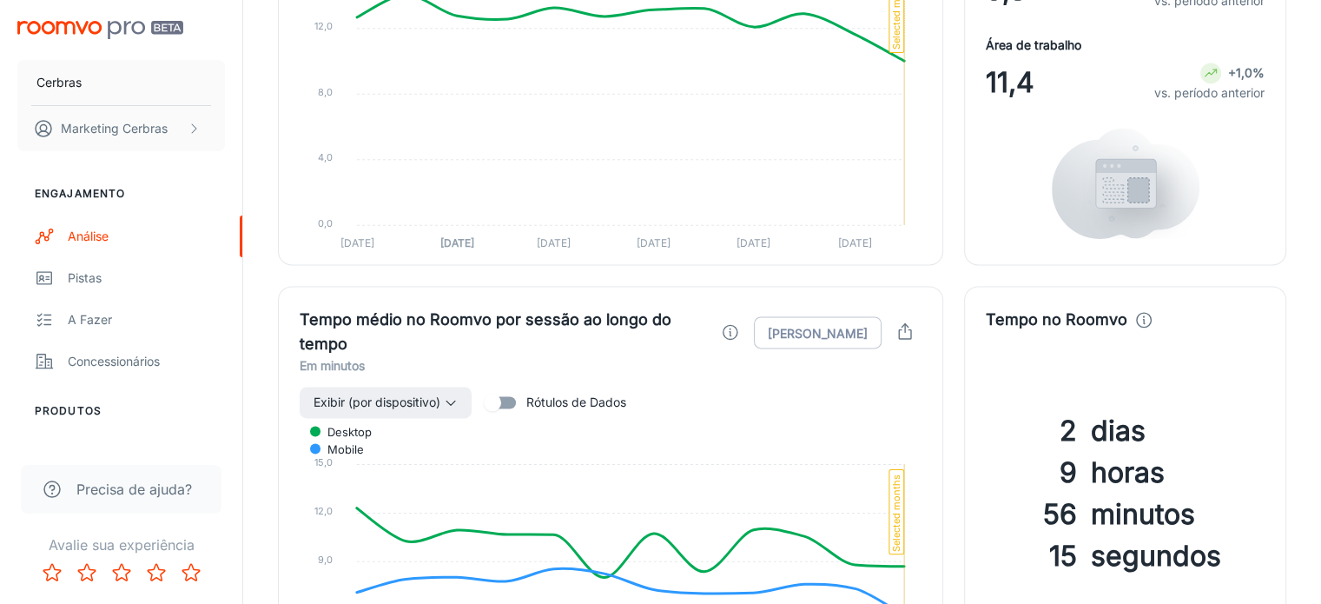
scroll to position [2432, 0]
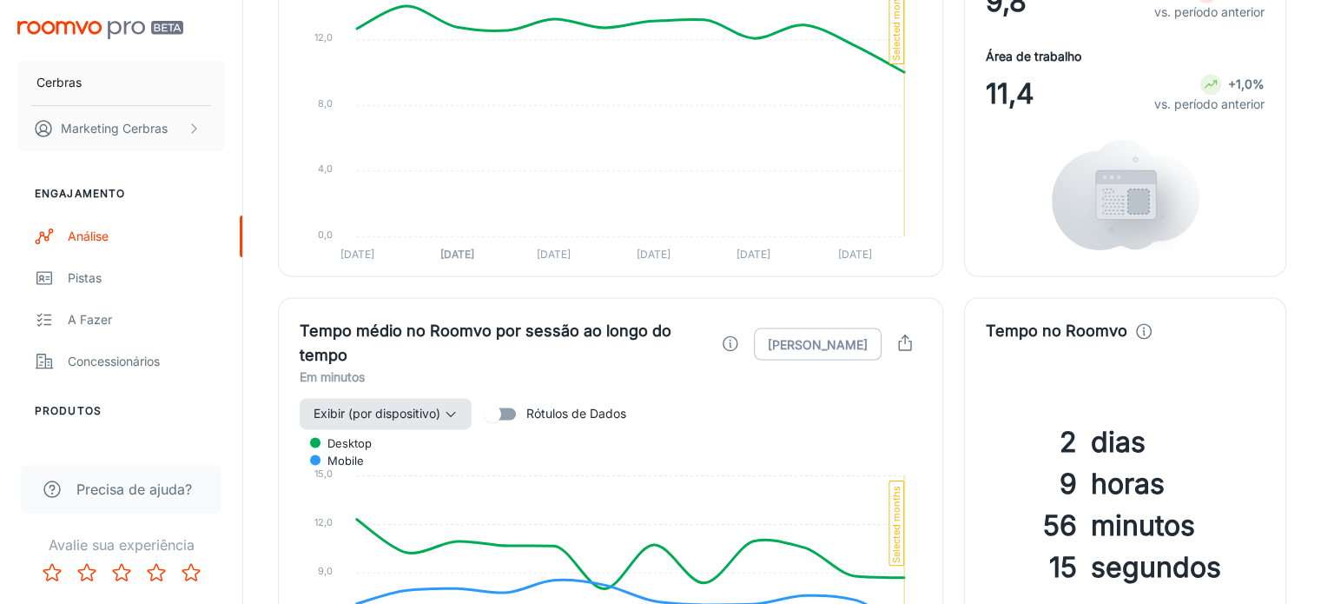
click at [452, 407] on icon "button" at bounding box center [451, 414] width 14 height 14
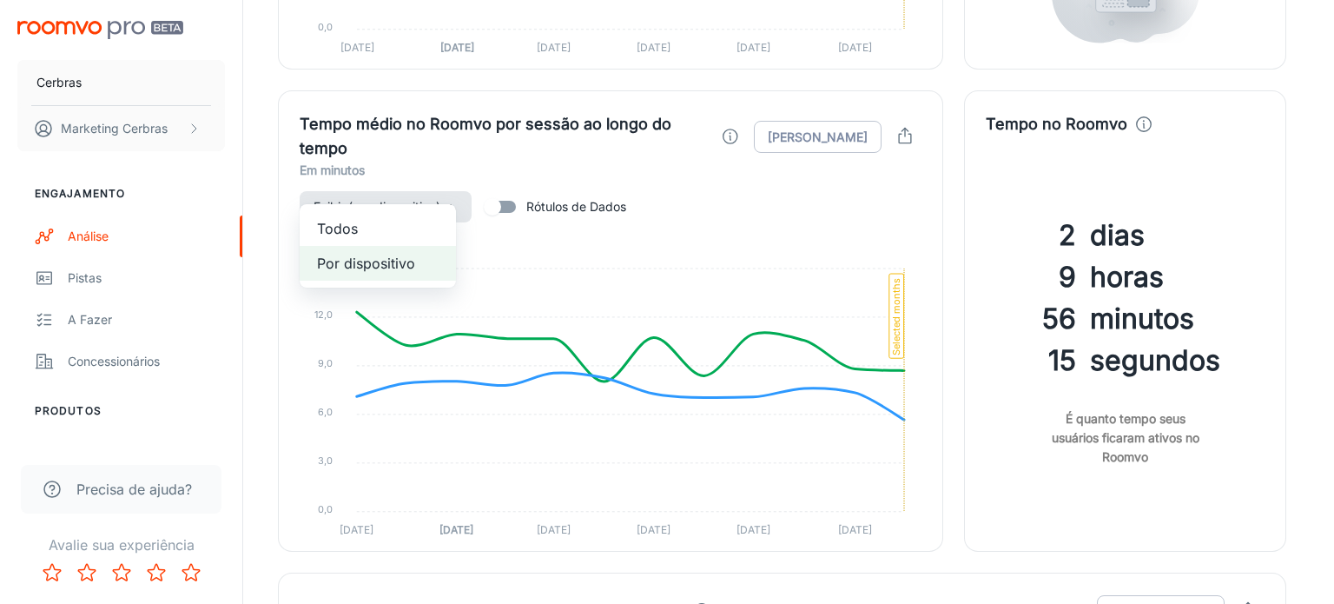
click at [405, 231] on span "Todos" at bounding box center [378, 228] width 122 height 21
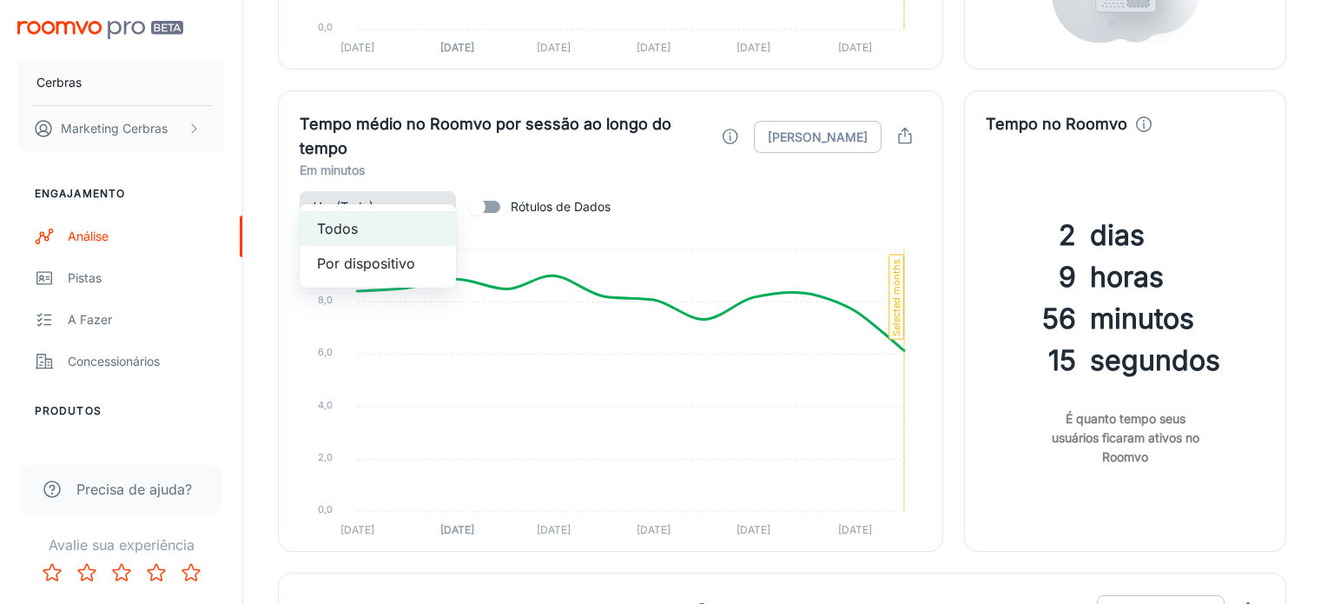
click at [751, 266] on div at bounding box center [667, 302] width 1334 height 604
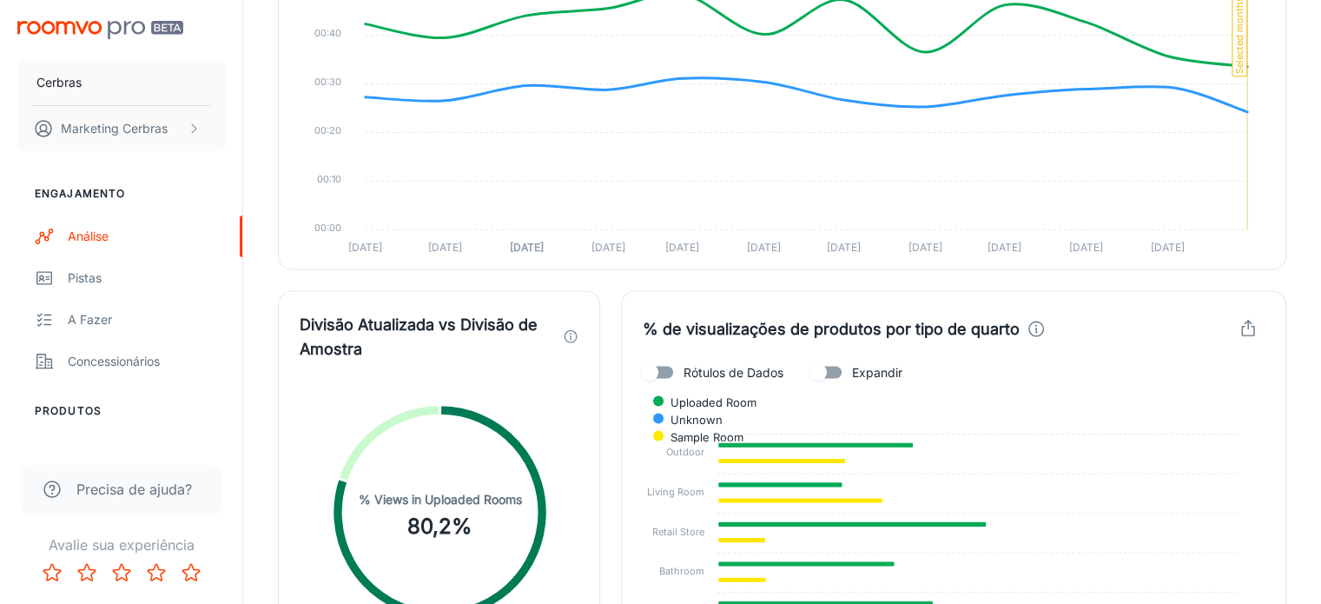
scroll to position [3388, 0]
click at [466, 415] on circle at bounding box center [440, 512] width 194 height 194
click at [452, 415] on circle at bounding box center [440, 512] width 194 height 194
click at [398, 415] on circle at bounding box center [440, 512] width 194 height 194
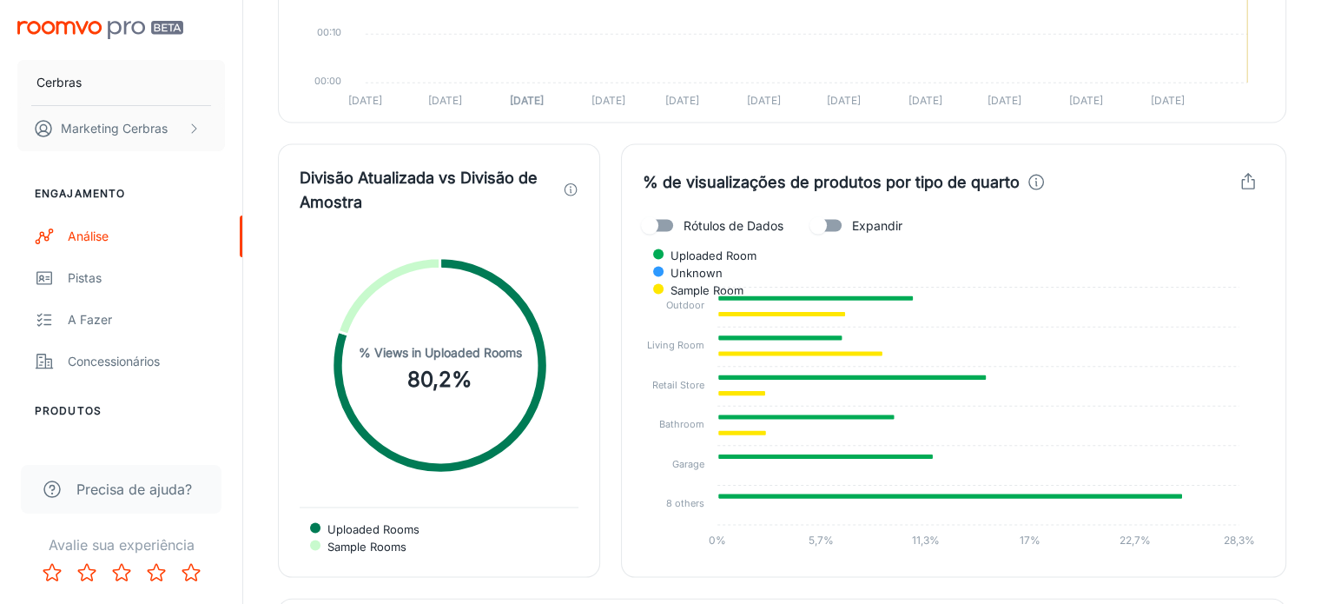
scroll to position [3257, 0]
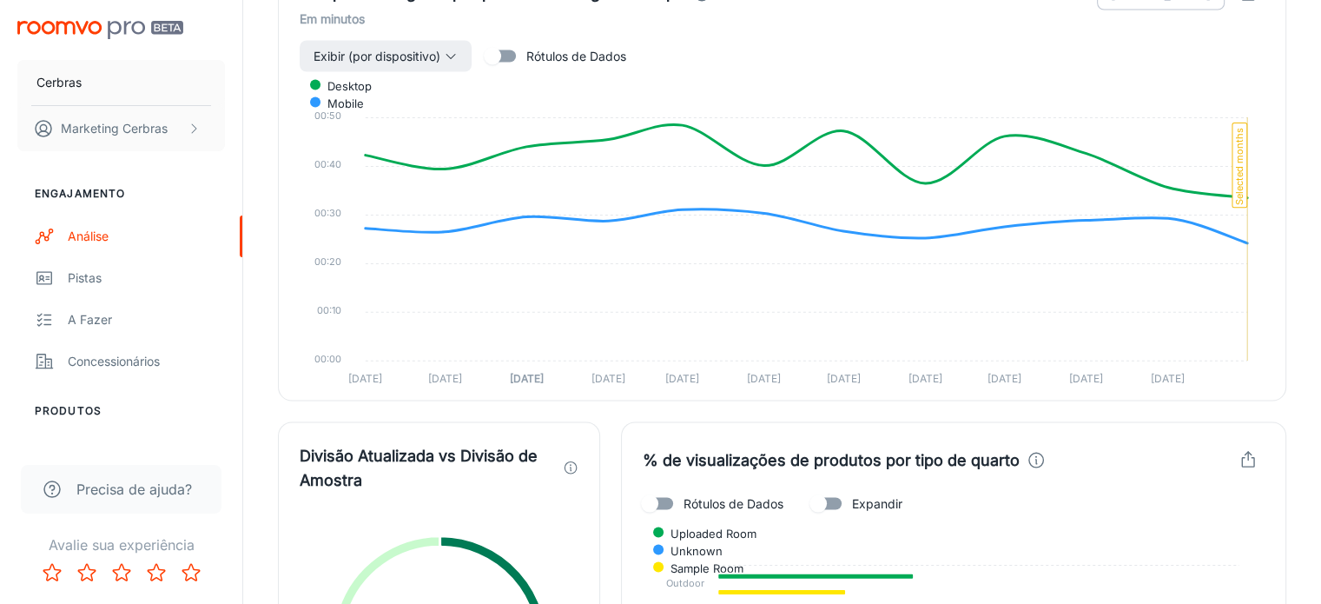
click at [833, 486] on input "Expandir" at bounding box center [818, 502] width 99 height 33
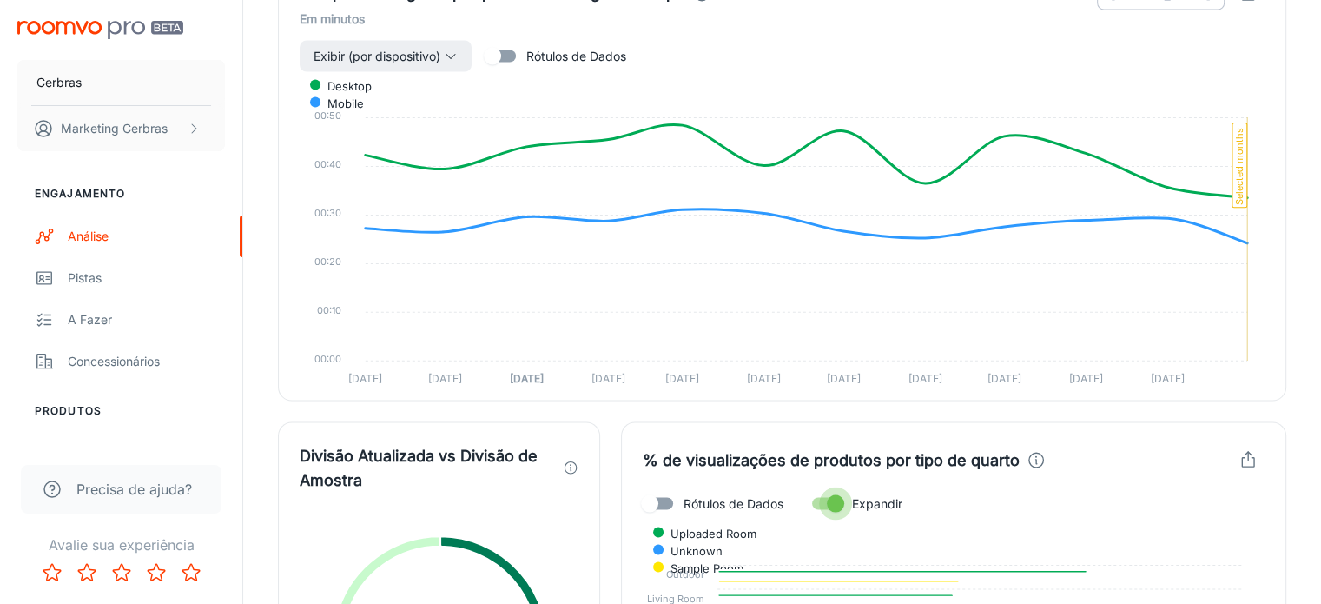
click at [830, 486] on input "Expandir" at bounding box center [835, 502] width 99 height 33
checkbox input "false"
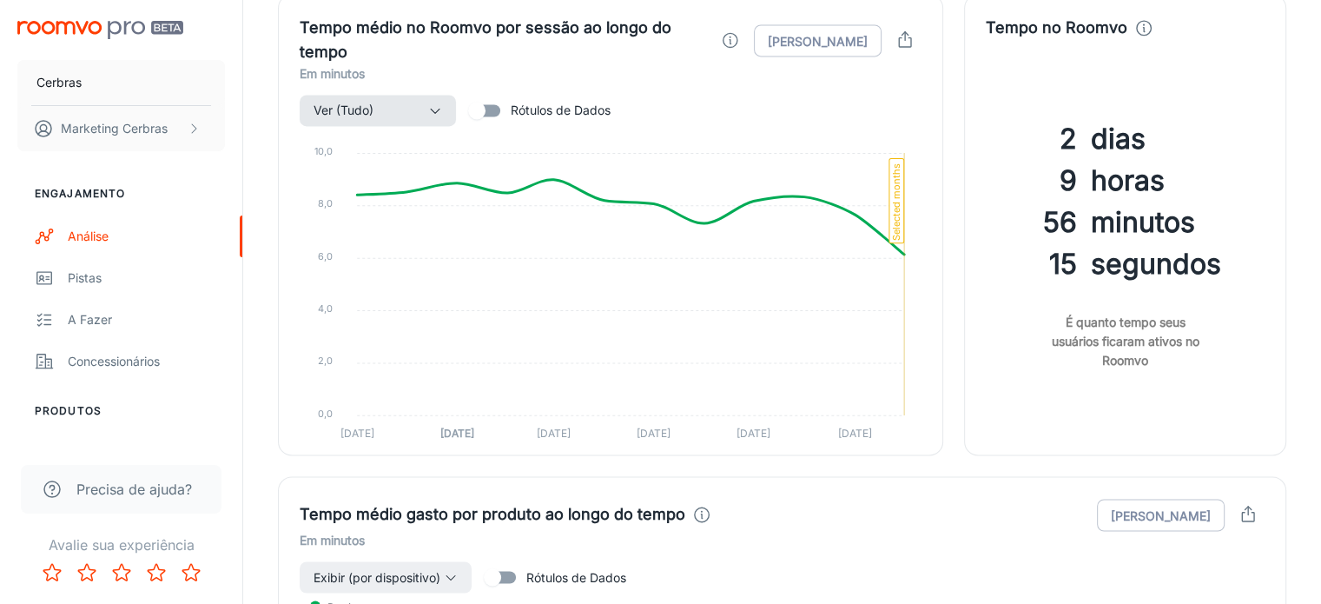
scroll to position [2301, 0]
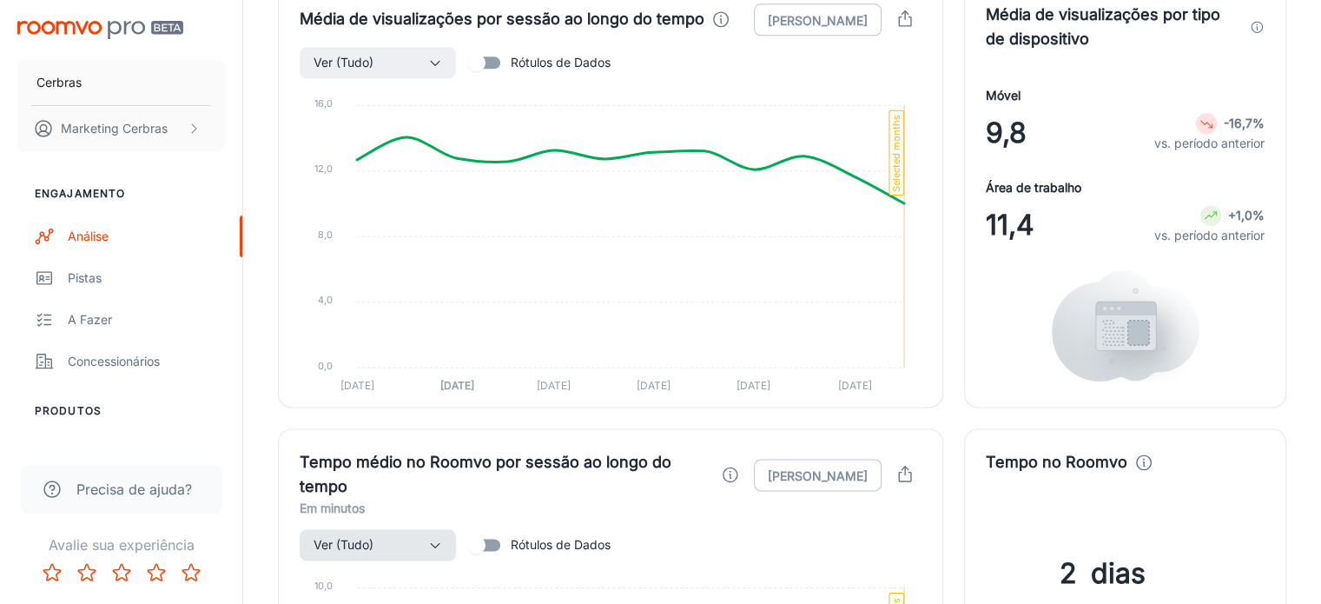
click at [808, 528] on div "Ver (Tudo) Rótulos de Dados" at bounding box center [611, 544] width 622 height 33
click at [848, 528] on div "Ver (Tudo) Rótulos de Dados" at bounding box center [611, 544] width 622 height 33
click at [836, 467] on font "[PERSON_NAME]" at bounding box center [818, 474] width 100 height 15
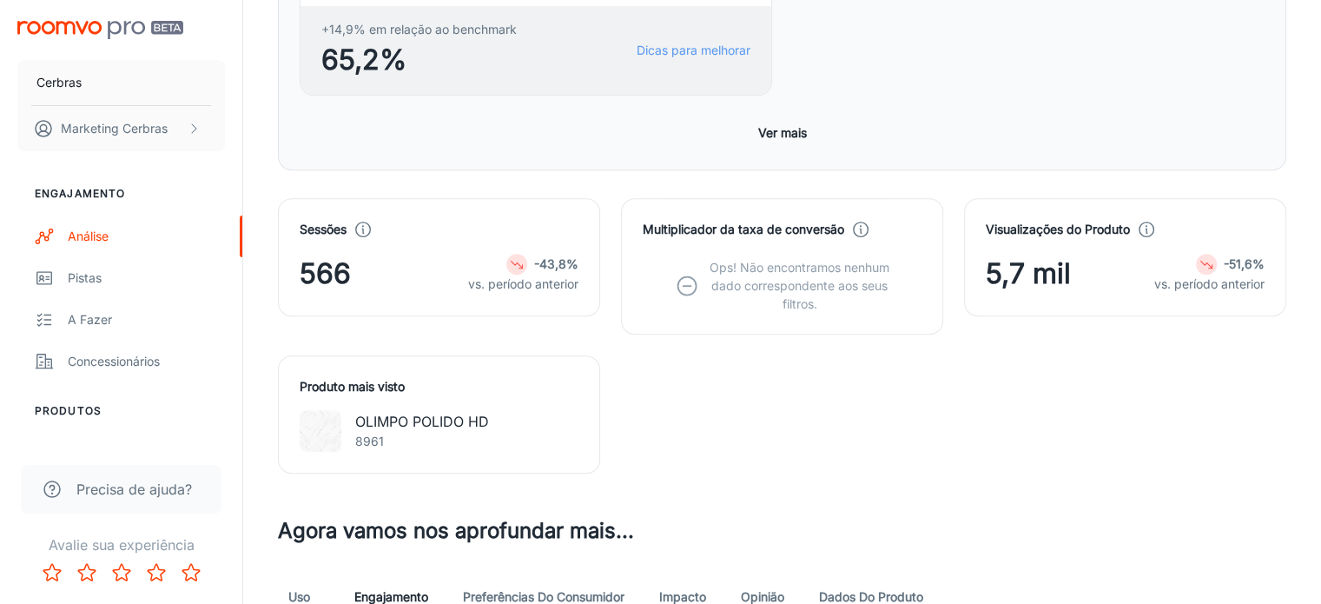
scroll to position [956, 0]
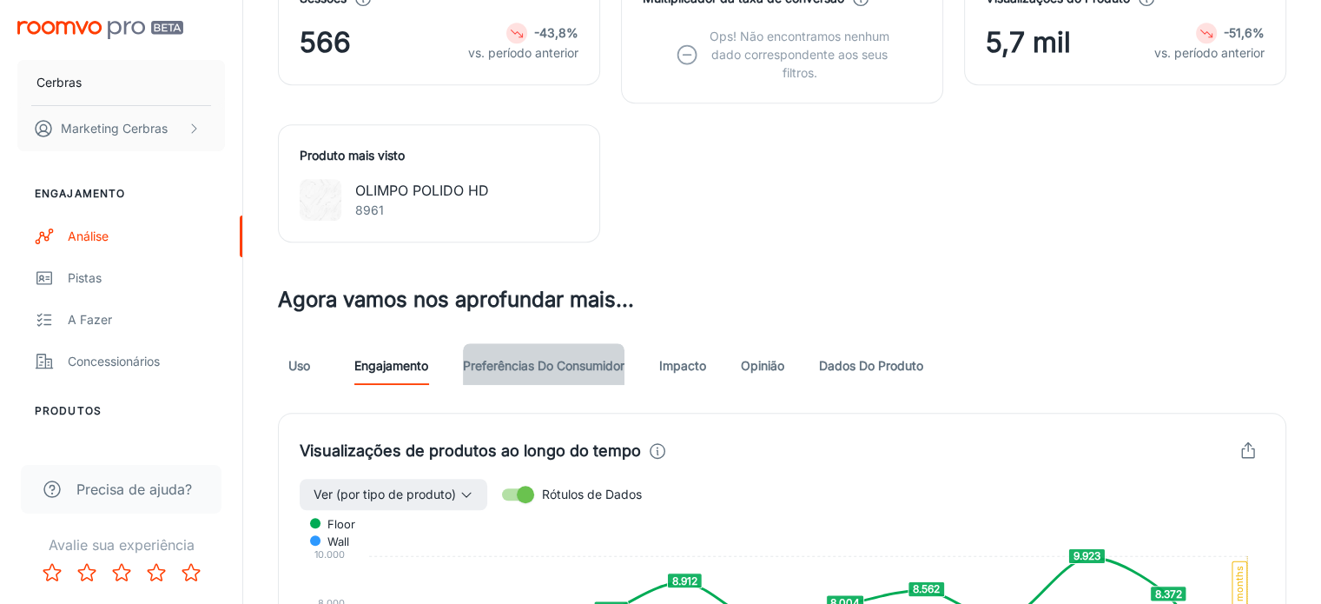
click at [493, 357] on font "Preferências do consumidor" at bounding box center [544, 364] width 162 height 15
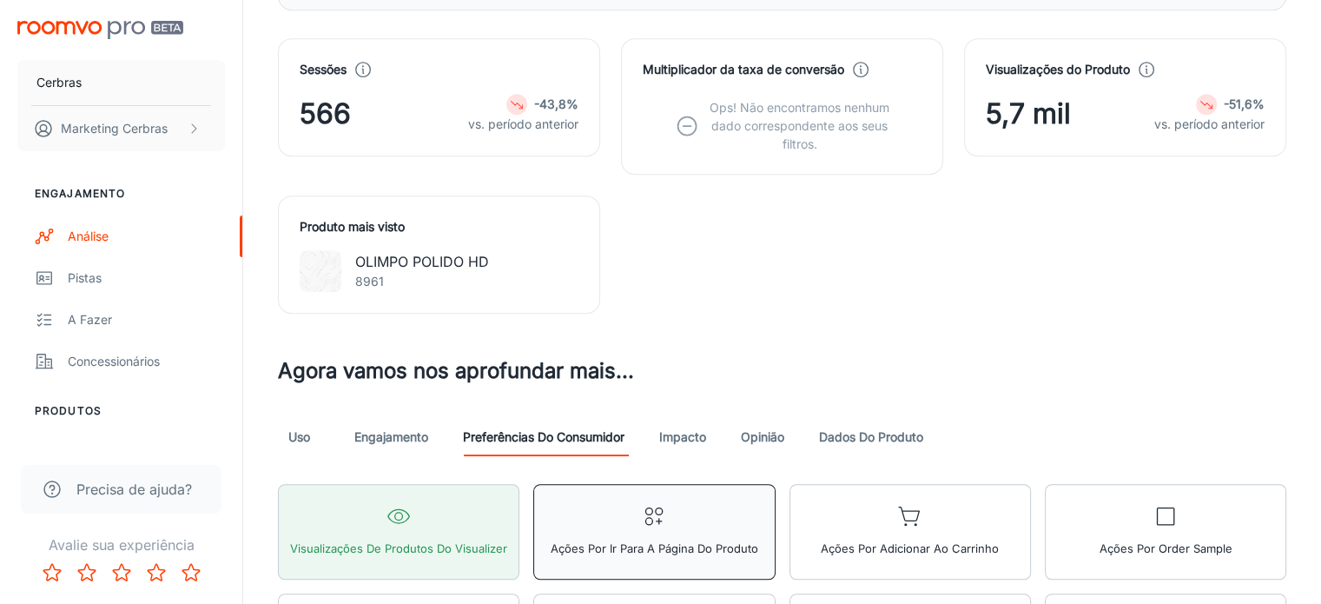
scroll to position [869, 0]
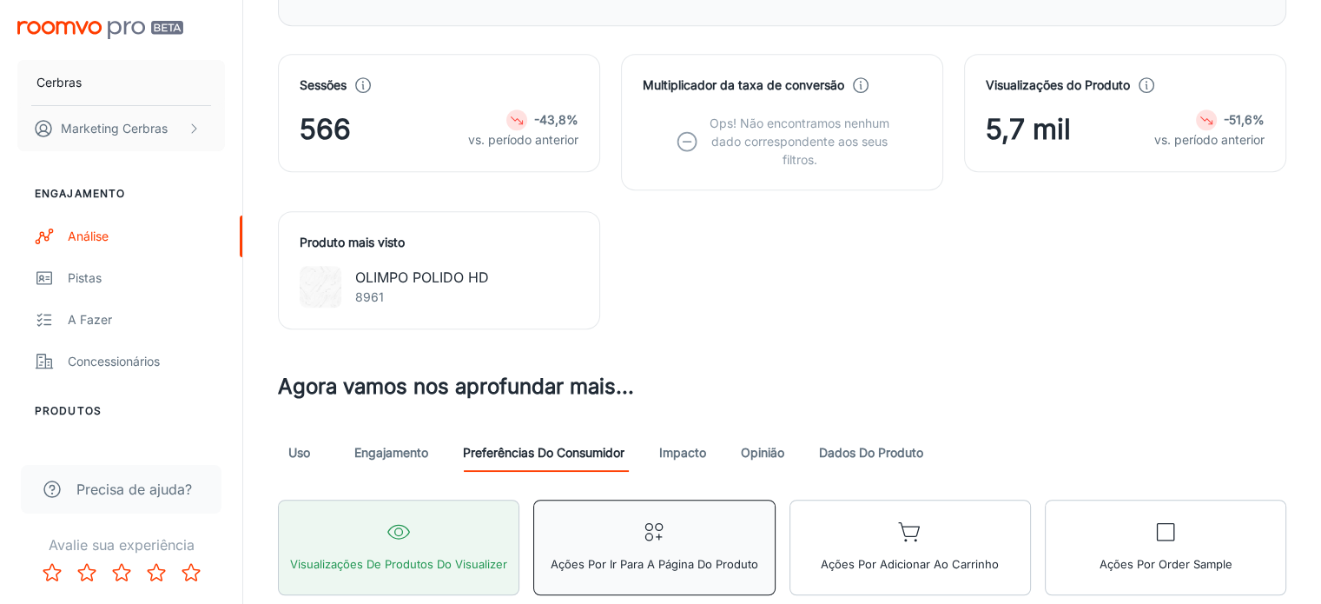
click at [551, 557] on font "Ações por Ir para a página do produto" at bounding box center [655, 564] width 208 height 14
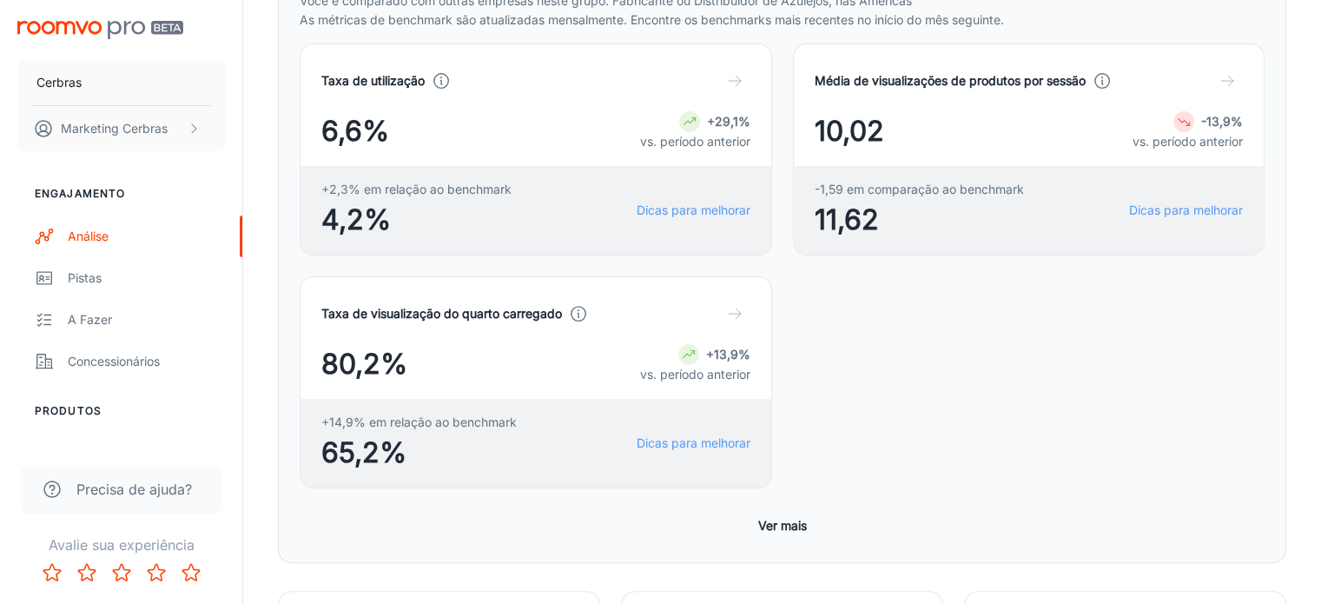
scroll to position [261, 0]
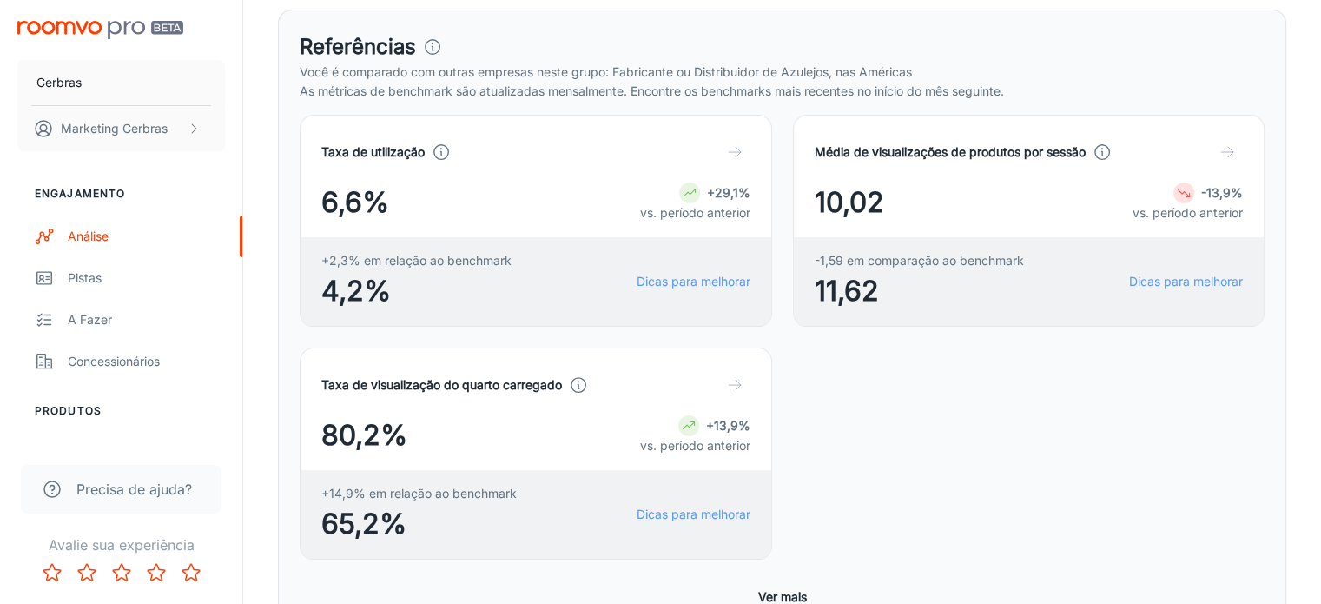
click at [799, 589] on font "Ver mais" at bounding box center [782, 596] width 49 height 15
click at [726, 148] on icon "button" at bounding box center [734, 151] width 17 height 17
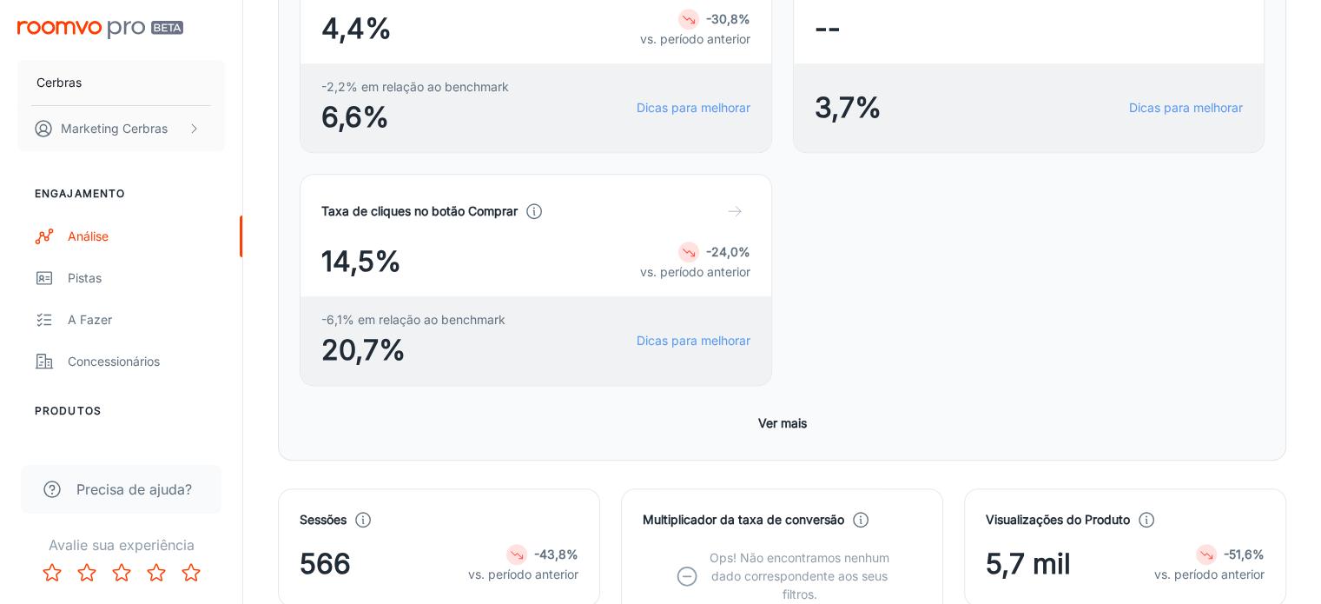
scroll to position [1129, 0]
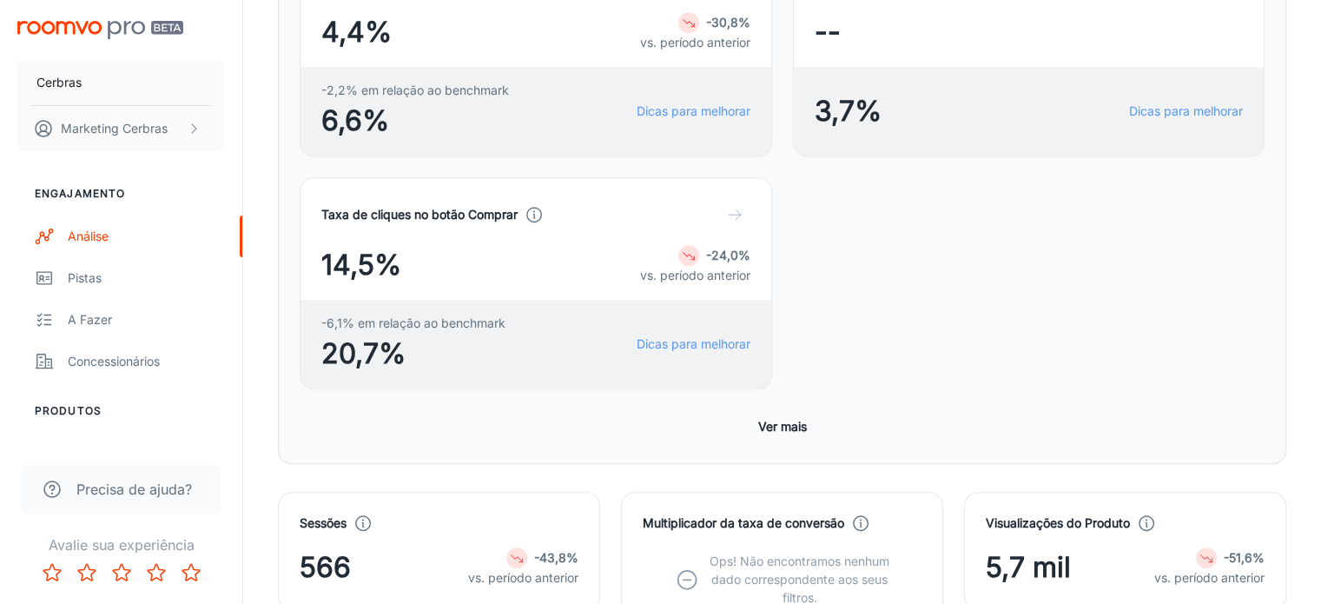
click at [552, 513] on div "Sessões 566 -43,8% vs. período anterior" at bounding box center [439, 550] width 279 height 75
click at [549, 550] on font "-43,8%" at bounding box center [556, 557] width 44 height 15
click at [547, 550] on font "-43,8%" at bounding box center [556, 557] width 44 height 15
click at [533, 547] on div "-43,8%" at bounding box center [523, 557] width 110 height 21
click at [525, 547] on div at bounding box center [516, 557] width 21 height 21
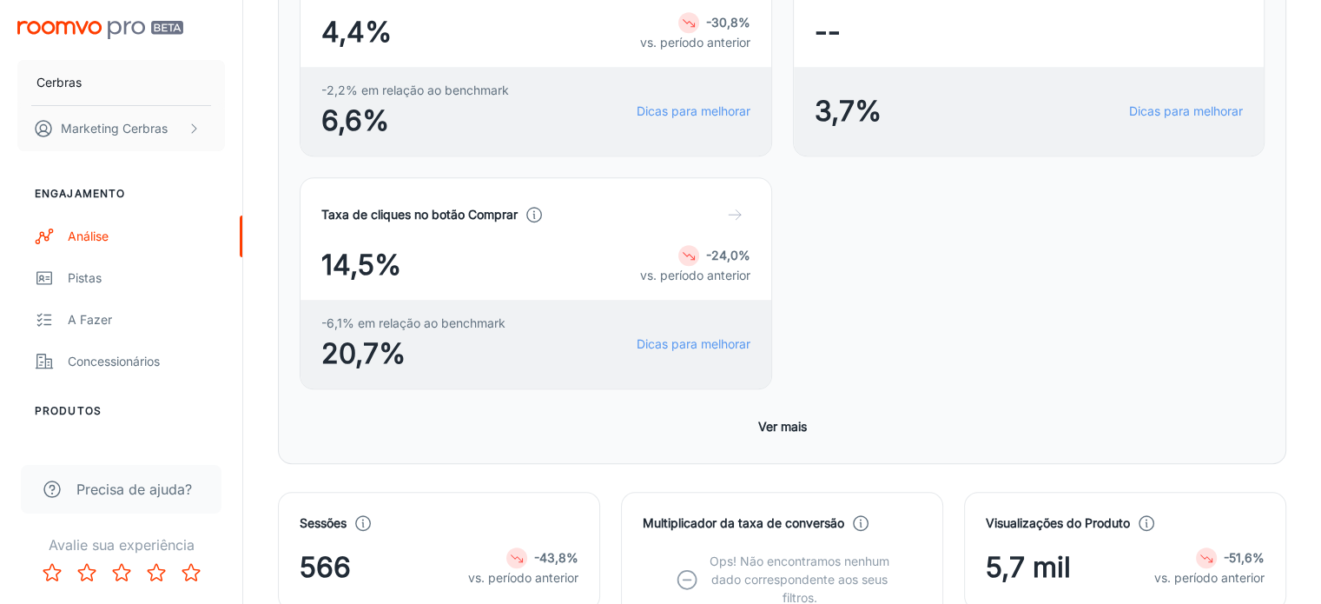
click at [363, 522] on polyline at bounding box center [362, 524] width 1 height 4
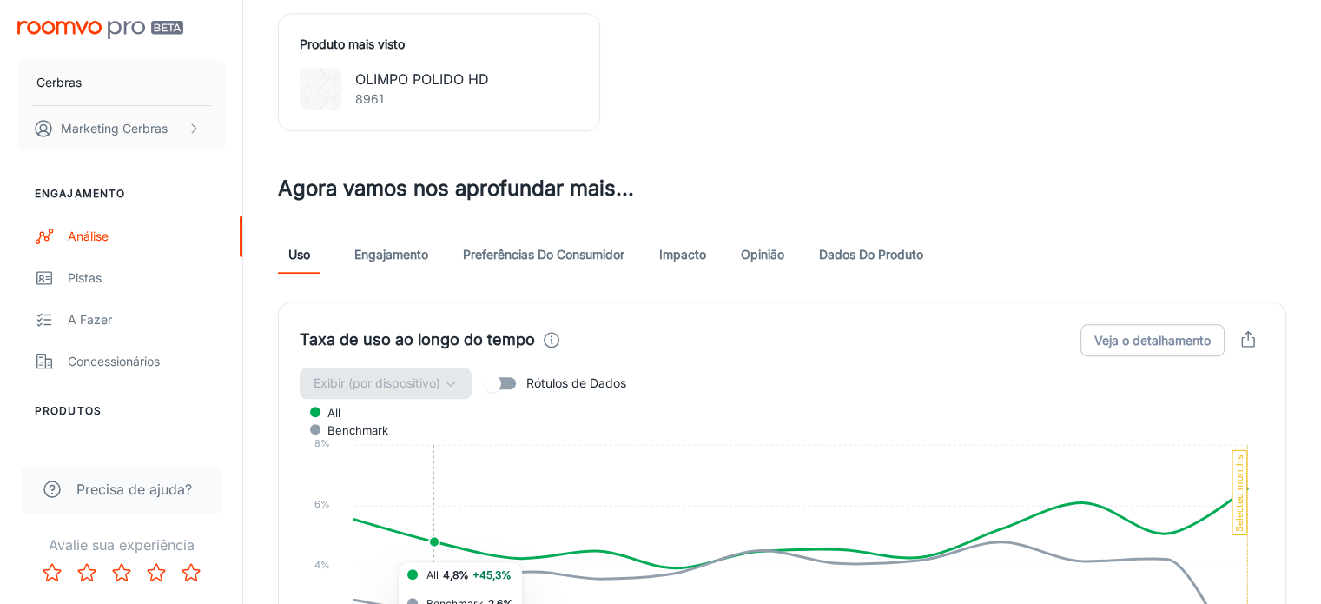
scroll to position [1564, 0]
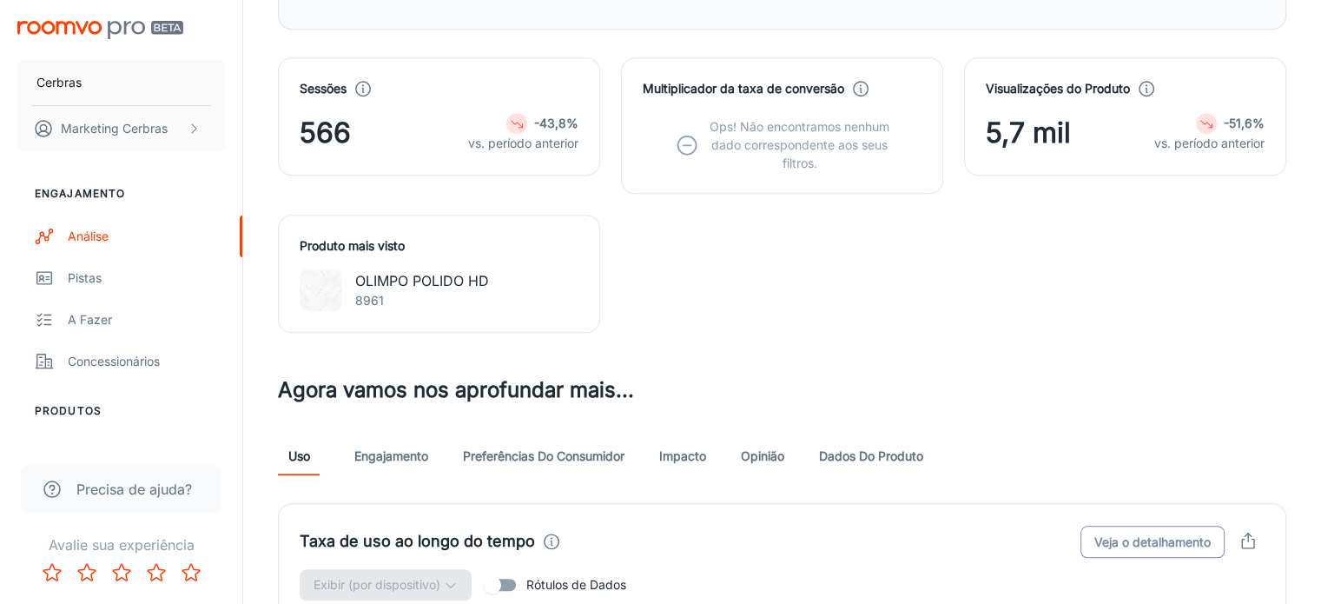
click at [1095, 534] on font "Veja o detalhamento" at bounding box center [1153, 541] width 116 height 15
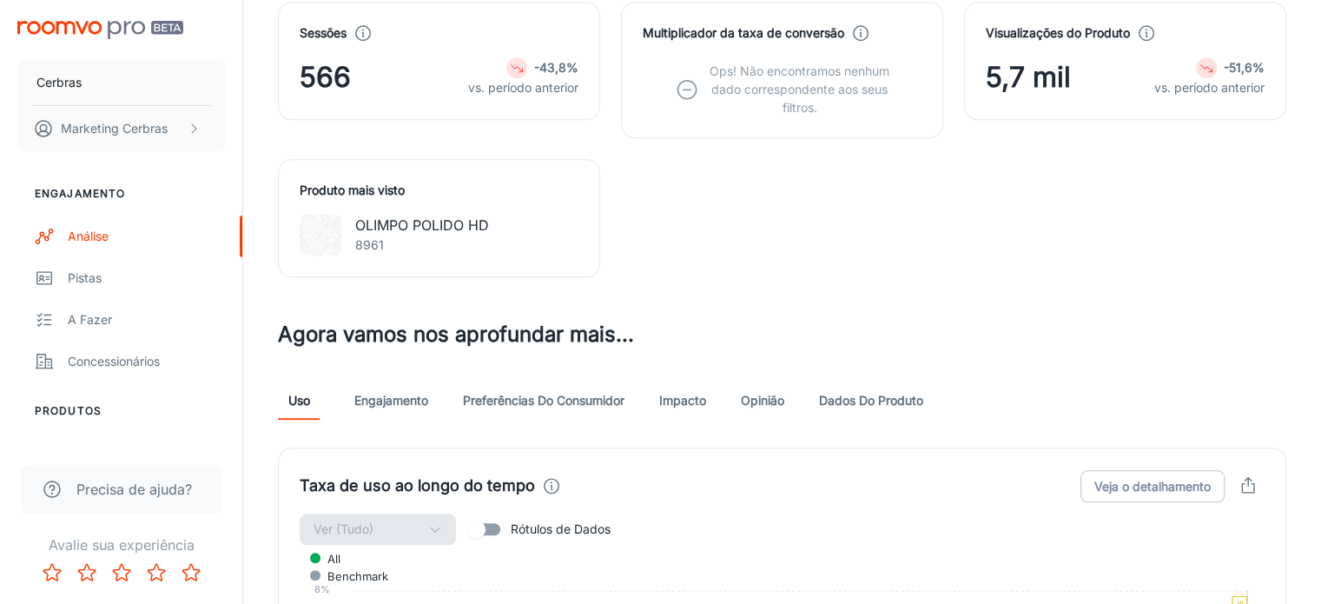
scroll to position [1824, 0]
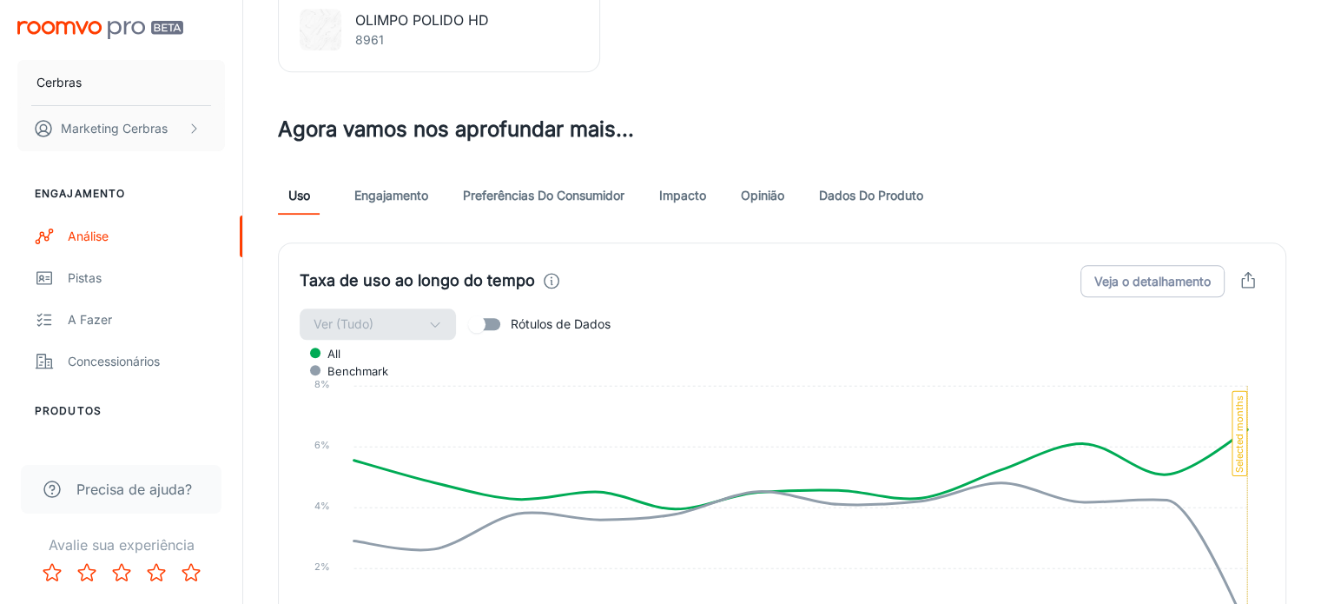
click at [436, 304] on div "Taxa de uso ao longo do tempo Veja o detalhamento Ver (Tudo) Rótulos de Dados A…" at bounding box center [782, 455] width 1009 height 427
click at [301, 341] on foreignobject "All Benchmark" at bounding box center [782, 499] width 965 height 317
